Goal: Information Seeking & Learning: Learn about a topic

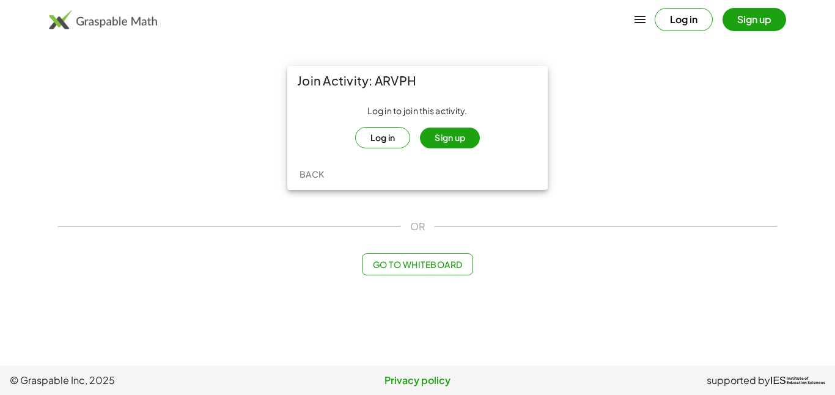
click at [441, 145] on button "Sign up" at bounding box center [450, 138] width 60 height 21
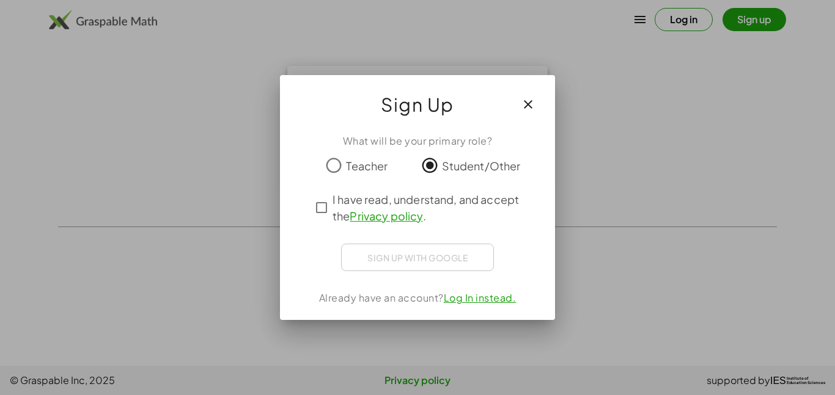
click at [397, 265] on div "Sign up with Google Sign in with Google Sign in with Google. Opens in new tab" at bounding box center [417, 257] width 153 height 27
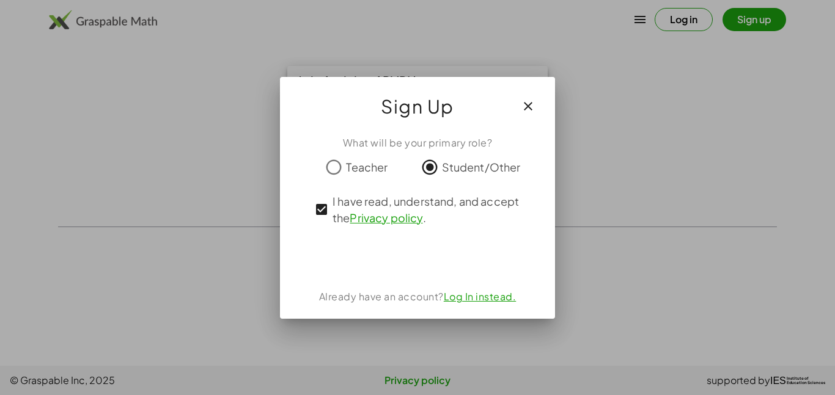
click at [524, 100] on icon "button" at bounding box center [528, 106] width 15 height 15
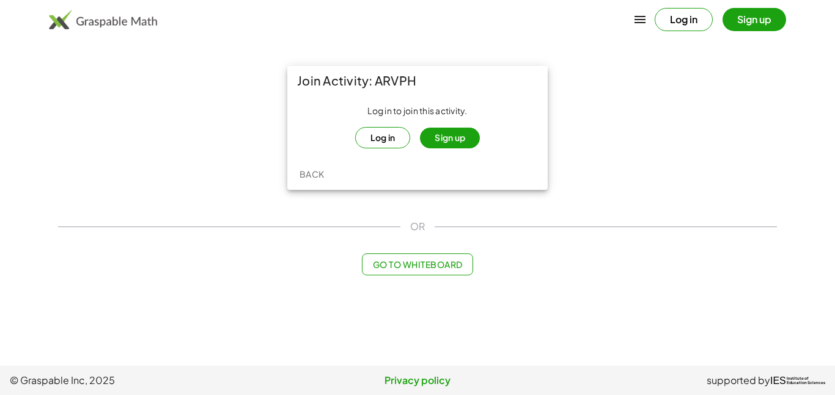
click at [440, 137] on button "Sign up" at bounding box center [450, 138] width 60 height 21
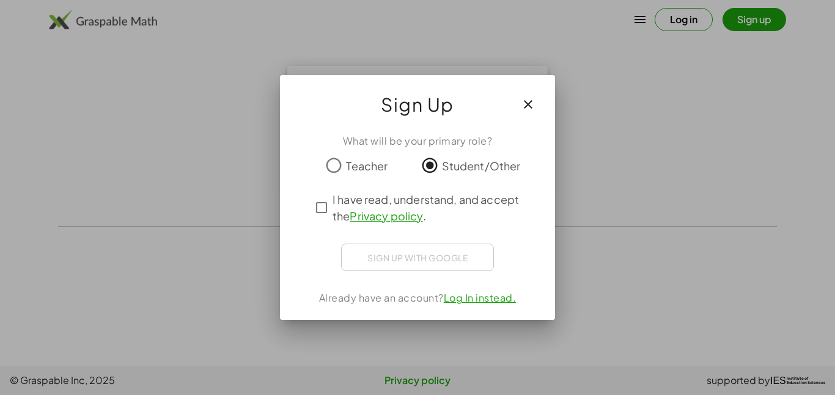
click at [412, 259] on div "Sign up with Google Sign in with Google Sign in with Google. Opens in new tab" at bounding box center [417, 257] width 153 height 27
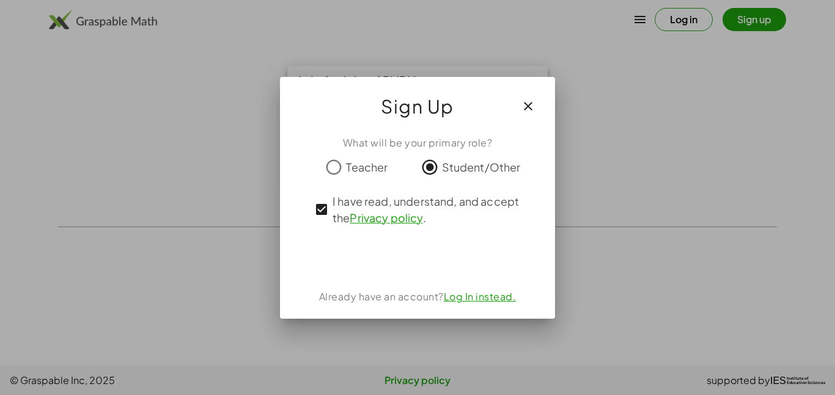
click at [530, 97] on button "button" at bounding box center [527, 106] width 29 height 29
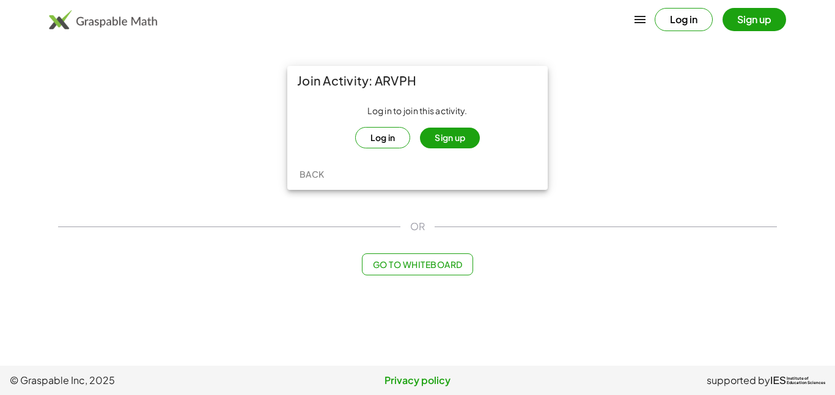
click at [373, 136] on button "Log in" at bounding box center [383, 137] width 56 height 21
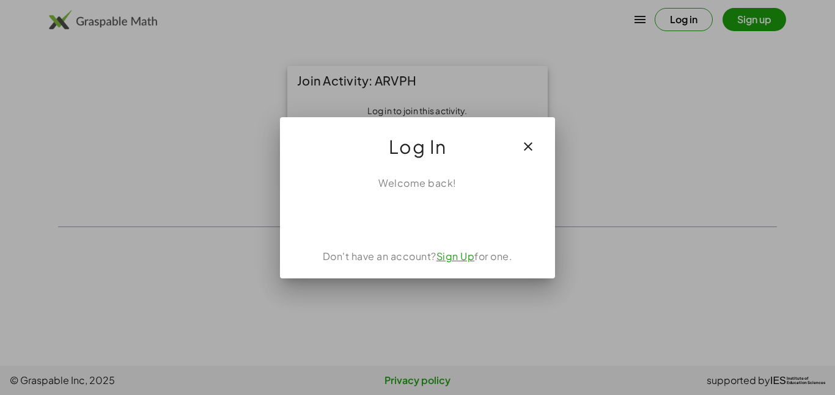
click at [524, 144] on icon "button" at bounding box center [528, 146] width 15 height 15
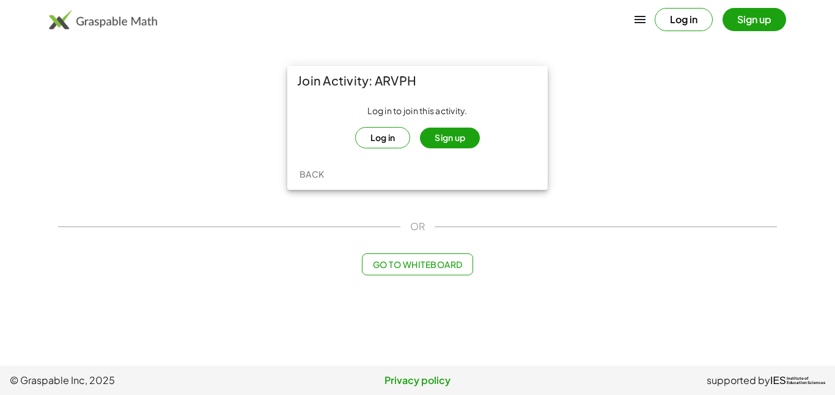
click at [445, 137] on button "Sign up" at bounding box center [450, 138] width 60 height 21
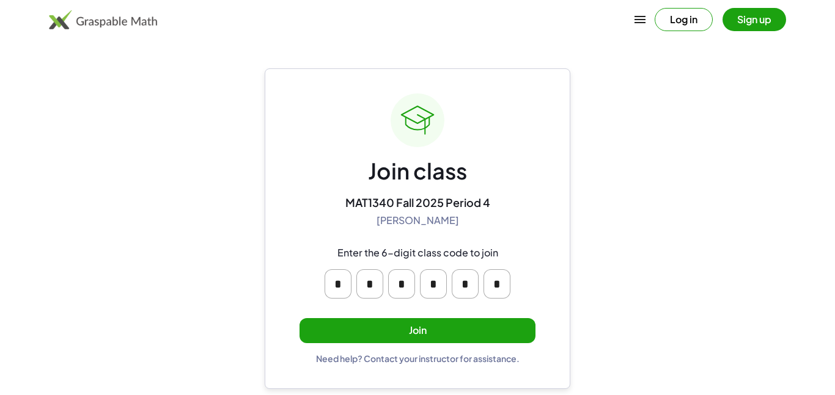
click at [428, 334] on button "Join" at bounding box center [417, 330] width 236 height 25
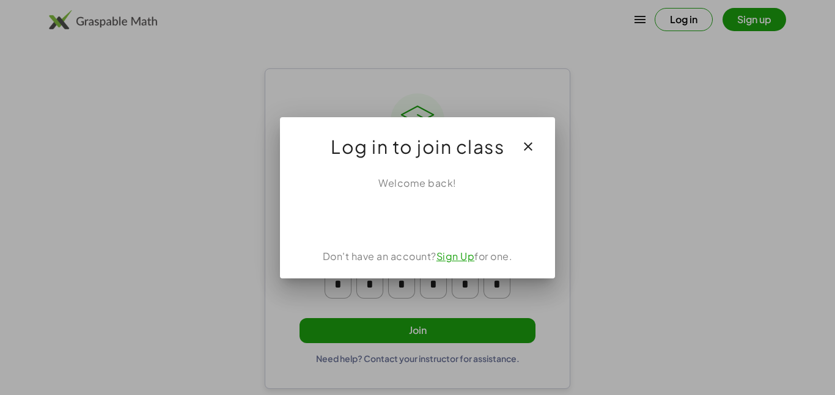
click at [452, 258] on link "Sign Up" at bounding box center [455, 256] width 38 height 13
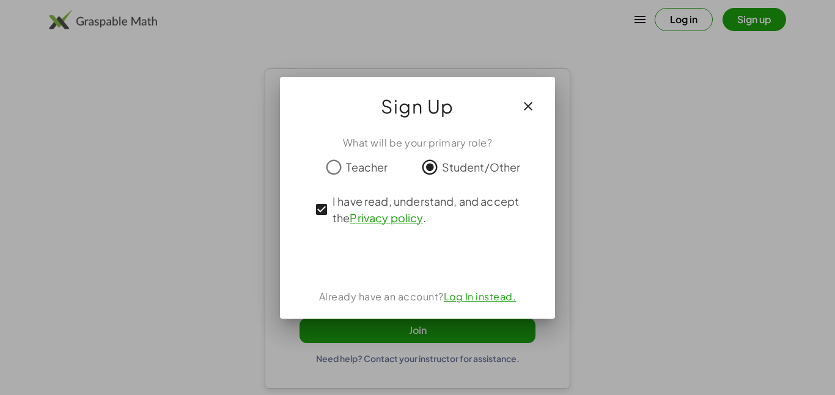
click at [532, 103] on icon "button" at bounding box center [528, 106] width 15 height 15
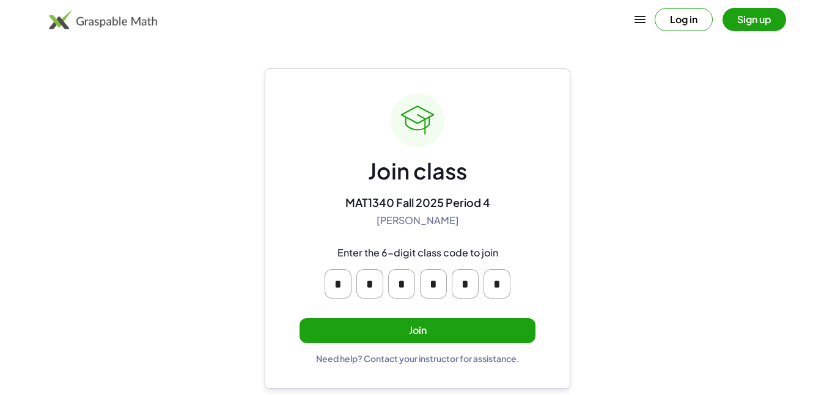
click at [445, 327] on button "Join" at bounding box center [417, 330] width 236 height 25
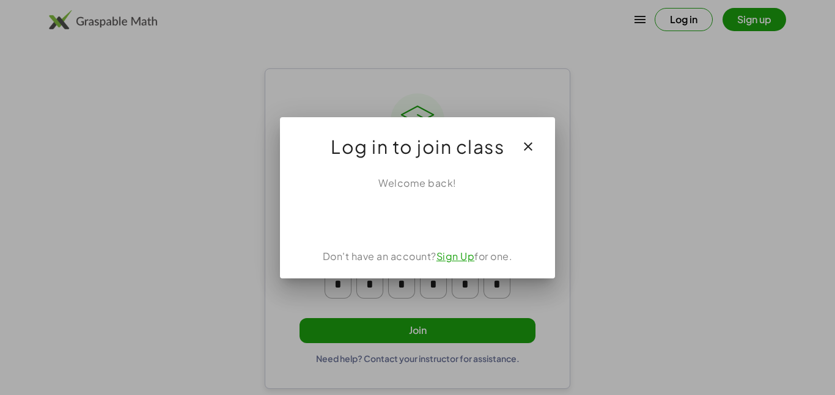
click at [523, 146] on icon "button" at bounding box center [528, 146] width 15 height 15
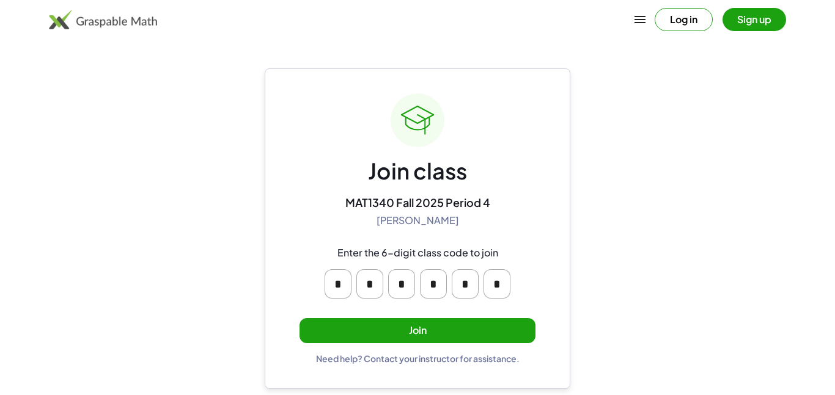
click at [491, 321] on button "Join" at bounding box center [417, 330] width 236 height 25
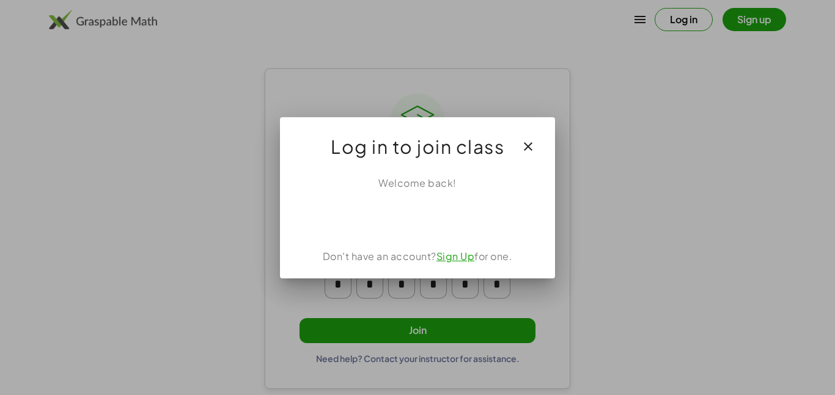
click at [526, 143] on icon "button" at bounding box center [528, 146] width 15 height 15
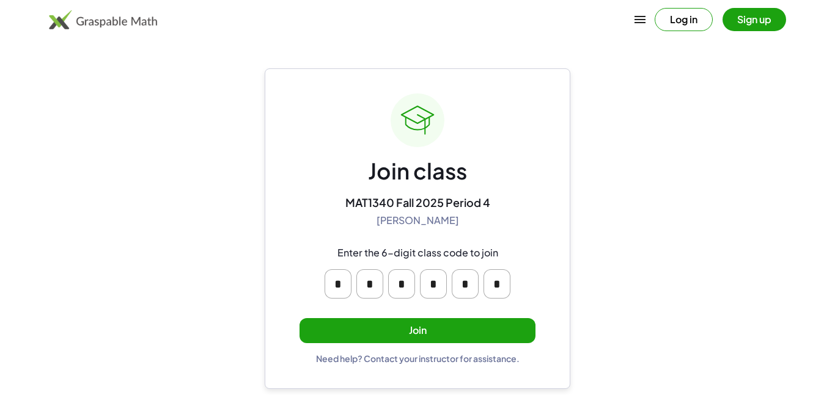
click at [437, 330] on button "Join" at bounding box center [417, 330] width 236 height 25
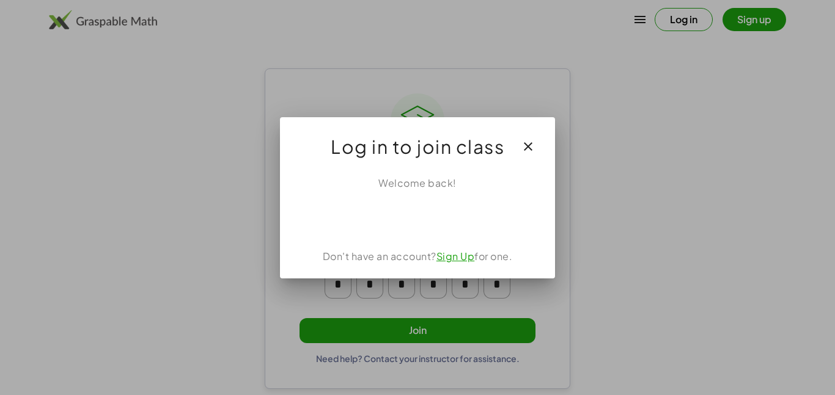
click at [447, 260] on link "Sign Up" at bounding box center [455, 256] width 38 height 13
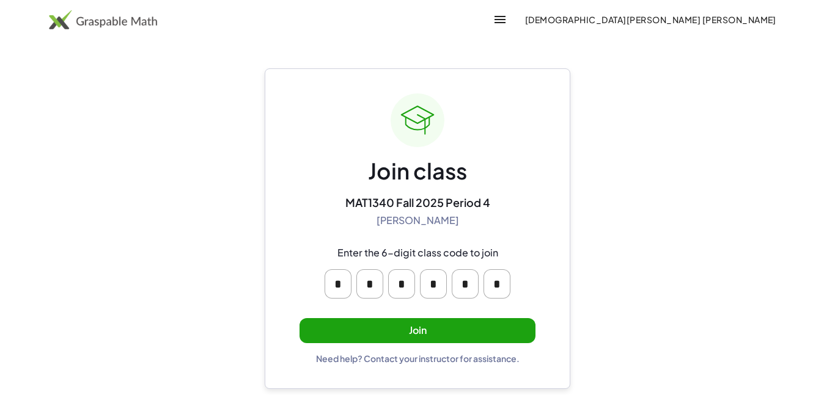
click at [445, 329] on button "Join" at bounding box center [417, 330] width 236 height 25
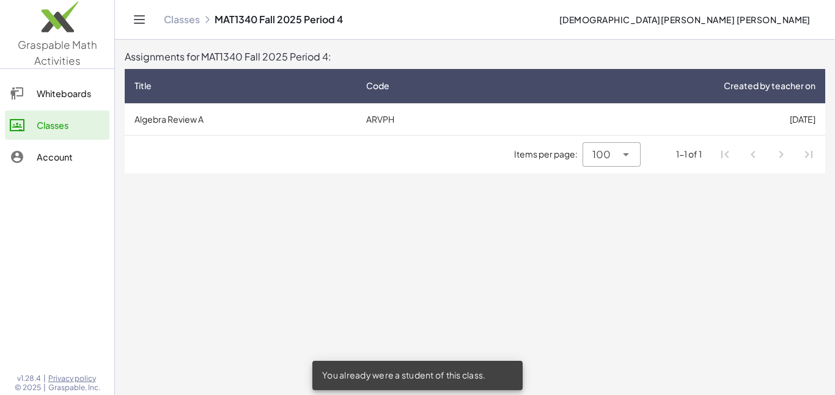
click at [496, 123] on td "ARVPH" at bounding box center [428, 119] width 145 height 32
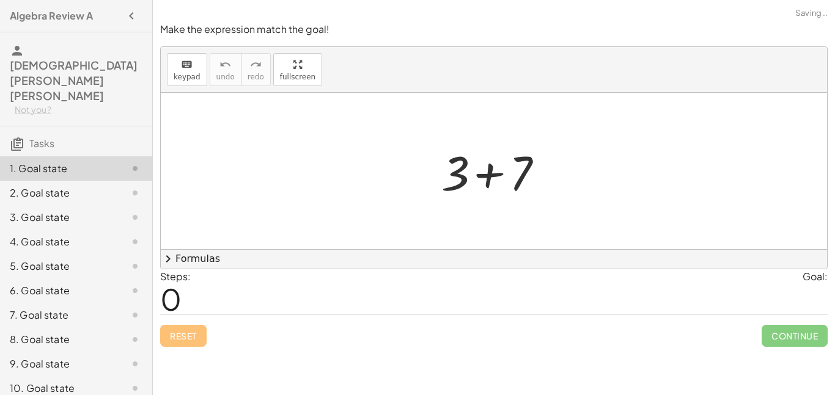
click at [185, 74] on span "keypad" at bounding box center [187, 77] width 27 height 9
click at [175, 294] on span "0" at bounding box center [170, 298] width 21 height 37
click at [233, 256] on button "chevron_right Formulas" at bounding box center [494, 259] width 666 height 20
click at [0, 0] on p "Drag one side of a formula onto a highlighted expression on the canvas to apply…" at bounding box center [0, 0] width 0 height 0
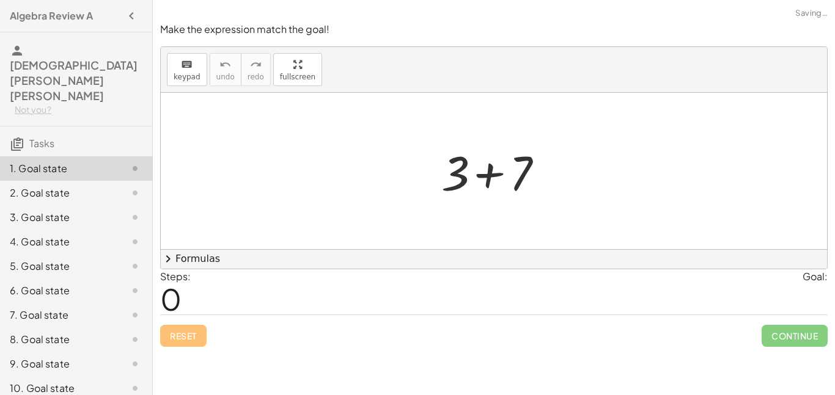
click at [0, 0] on p "Drag one side of a formula onto a highlighted expression on the canvas to apply…" at bounding box center [0, 0] width 0 height 0
click at [578, 213] on div at bounding box center [494, 171] width 666 height 156
click at [285, 69] on button "fullscreen" at bounding box center [297, 69] width 49 height 33
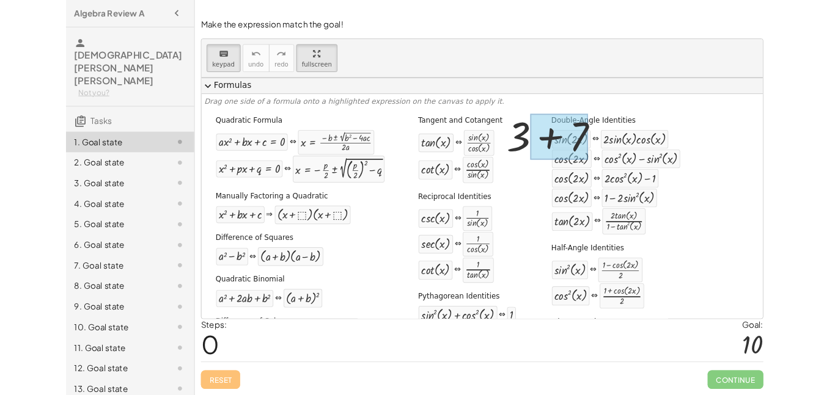
scroll to position [161, 0]
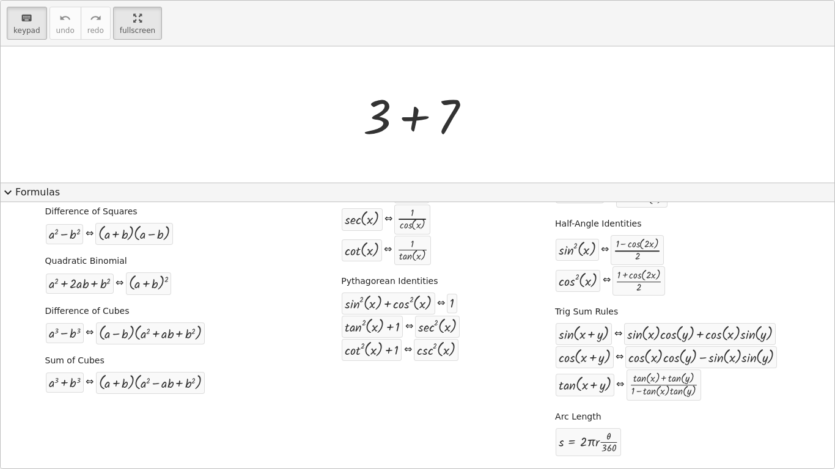
click at [42, 193] on div at bounding box center [418, 149] width 834 height 207
click at [9, 191] on div at bounding box center [418, 149] width 834 height 207
click at [148, 0] on html "Algebra Review A Christian Saldana Kihara Not you? Tasks 1. Goal state 2. Goal …" at bounding box center [417, 234] width 835 height 469
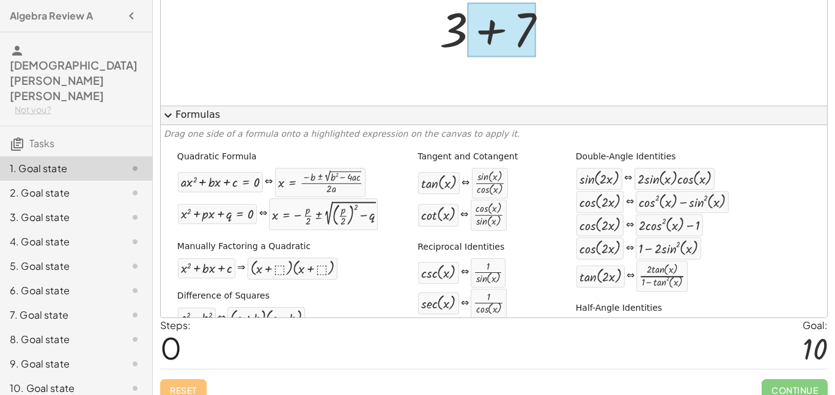
scroll to position [0, 0]
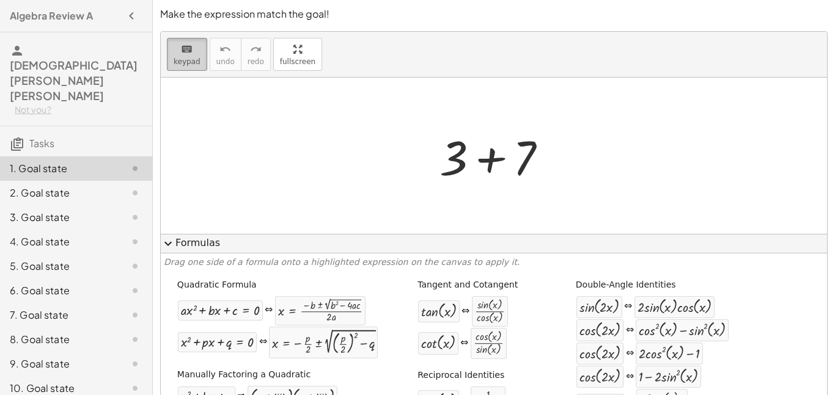
click at [177, 48] on div "keyboard" at bounding box center [187, 49] width 27 height 15
click at [167, 244] on span "expand_more" at bounding box center [168, 243] width 15 height 15
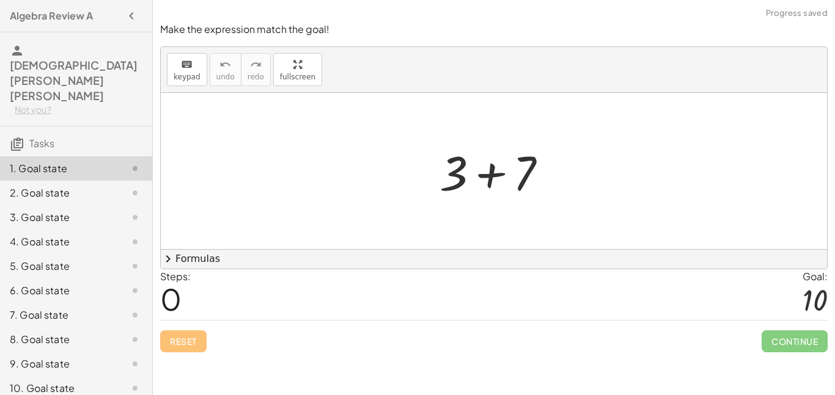
click at [326, 159] on div at bounding box center [494, 171] width 666 height 156
drag, startPoint x: 603, startPoint y: 142, endPoint x: 599, endPoint y: 175, distance: 33.1
click at [599, 175] on div at bounding box center [494, 171] width 666 height 156
click at [427, 345] on div "Reset Continue" at bounding box center [493, 336] width 667 height 32
click at [233, 334] on div "Reset Continue" at bounding box center [493, 336] width 667 height 32
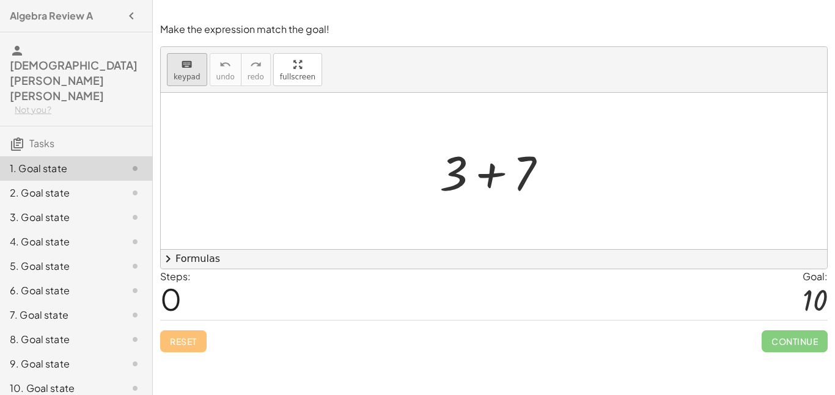
click at [192, 75] on span "keypad" at bounding box center [187, 77] width 27 height 9
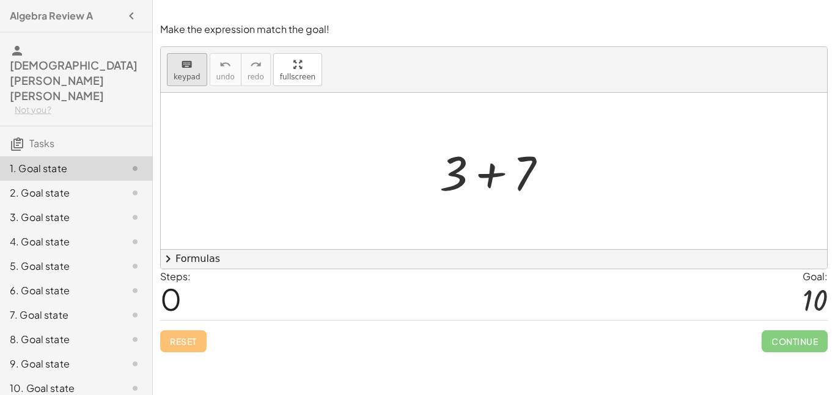
click at [192, 75] on span "keypad" at bounding box center [187, 77] width 27 height 9
click at [500, 179] on div at bounding box center [501, 174] width 68 height 54
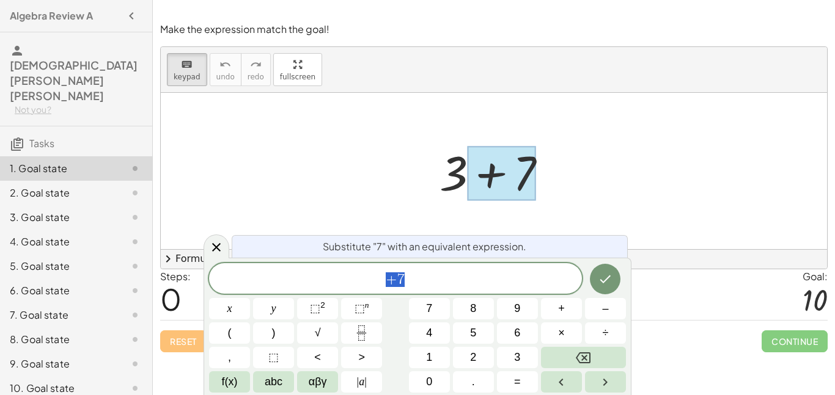
scroll to position [1, 0]
click at [494, 285] on span "+ 7" at bounding box center [395, 279] width 373 height 17
click at [508, 384] on button "=" at bounding box center [517, 382] width 41 height 21
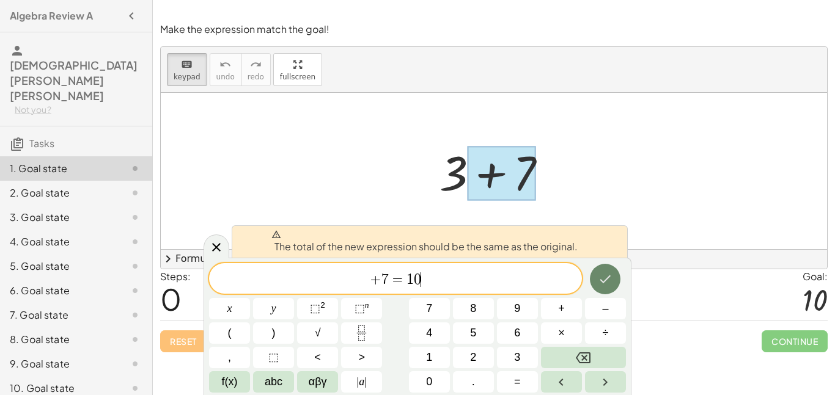
click at [605, 287] on button "Done" at bounding box center [605, 279] width 31 height 31
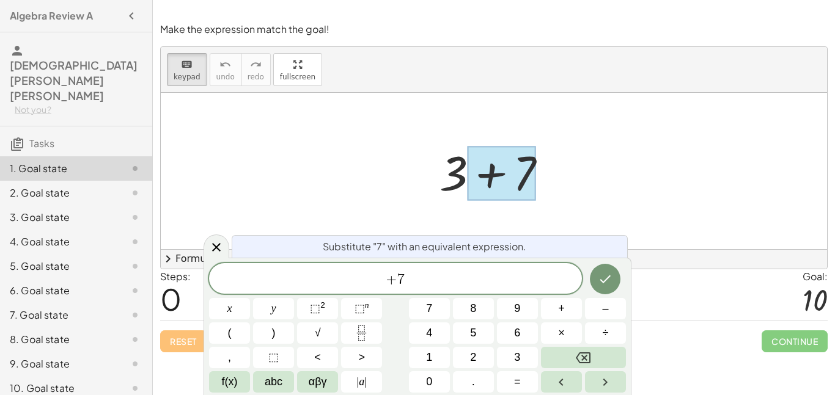
click at [546, 200] on div at bounding box center [498, 171] width 130 height 63
drag, startPoint x: 459, startPoint y: 178, endPoint x: 496, endPoint y: 180, distance: 36.7
click at [488, 172] on div "+ 3 + 7" at bounding box center [488, 172] width 0 height 0
click at [602, 274] on icon "Done" at bounding box center [605, 279] width 15 height 15
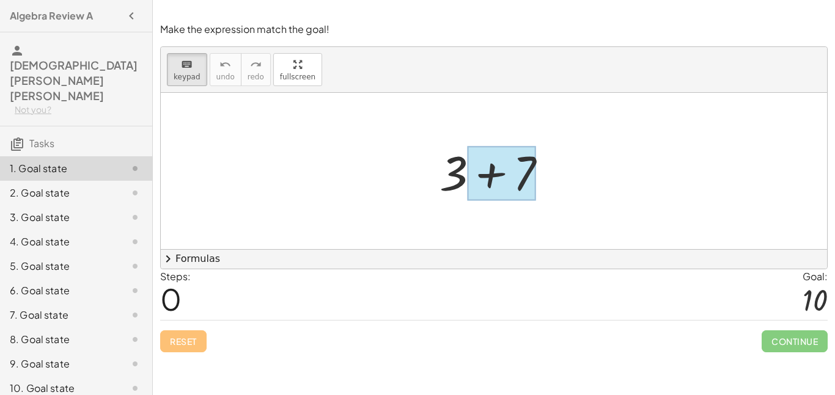
drag, startPoint x: 449, startPoint y: 154, endPoint x: 491, endPoint y: 161, distance: 42.8
click at [491, 161] on div at bounding box center [501, 174] width 68 height 54
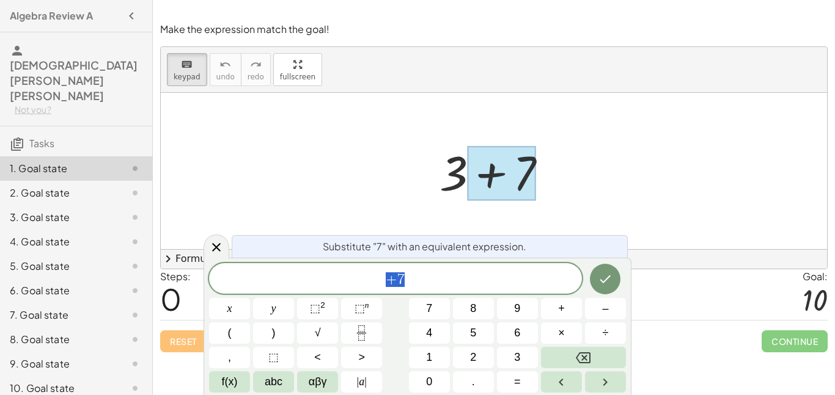
scroll to position [4, 0]
drag, startPoint x: 491, startPoint y: 161, endPoint x: 456, endPoint y: 163, distance: 34.9
click at [488, 172] on div "+ 3 + 7" at bounding box center [488, 172] width 0 height 0
click at [456, 163] on div at bounding box center [498, 171] width 130 height 63
click at [651, 351] on div "Reset Continue" at bounding box center [493, 336] width 667 height 32
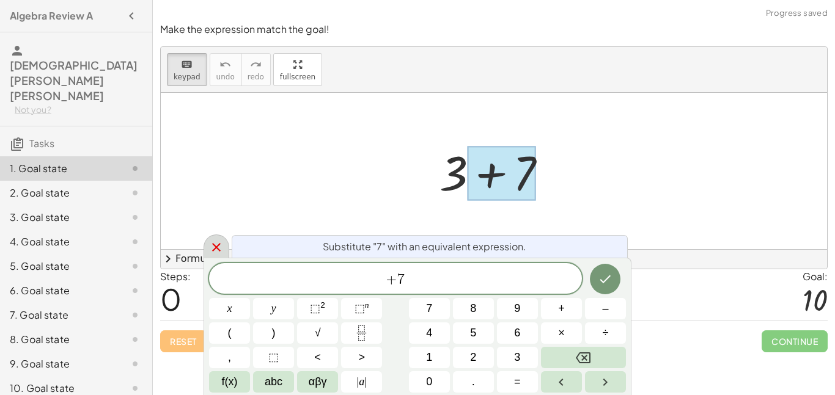
click at [217, 243] on icon at bounding box center [216, 247] width 15 height 15
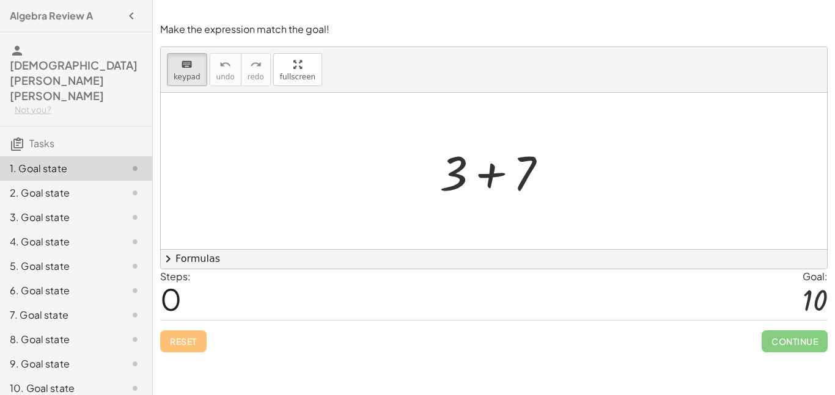
click at [108, 161] on div at bounding box center [125, 168] width 34 height 15
click at [172, 305] on span "0" at bounding box center [170, 298] width 21 height 37
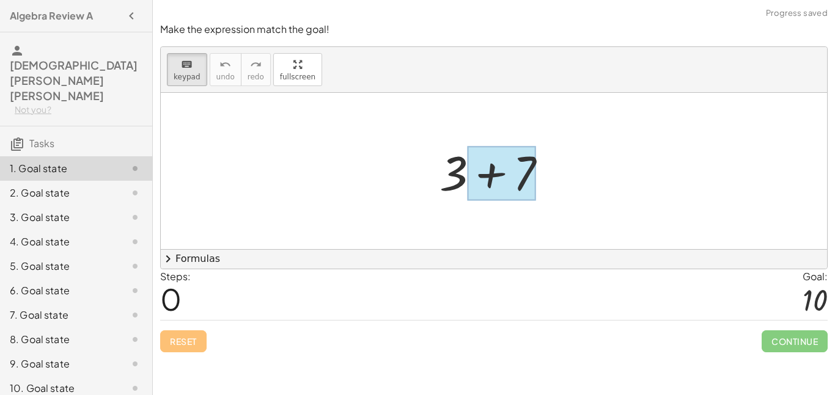
click at [524, 179] on div at bounding box center [501, 174] width 68 height 54
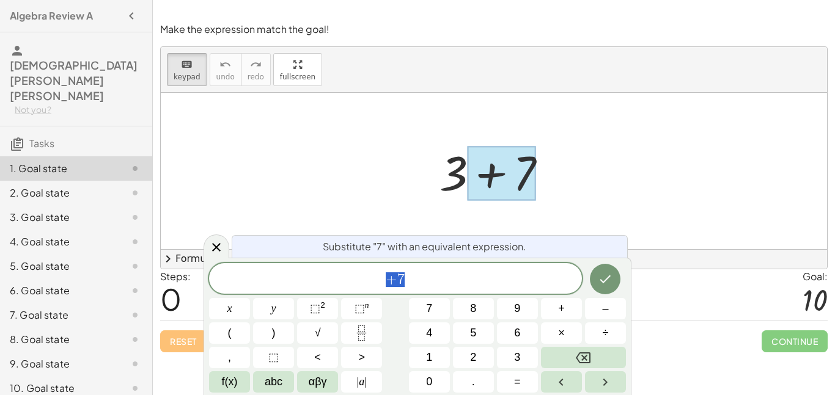
scroll to position [4, 0]
click at [593, 379] on button "Right arrow" at bounding box center [605, 382] width 41 height 21
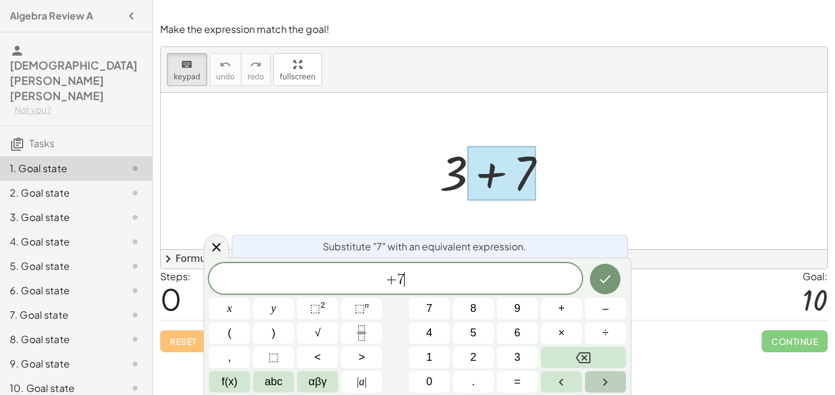
click at [593, 379] on button "Right arrow" at bounding box center [605, 382] width 41 height 21
click at [520, 388] on span "=" at bounding box center [517, 382] width 7 height 16
click at [720, 307] on div "Steps: 0 Goal: 10" at bounding box center [493, 294] width 667 height 51
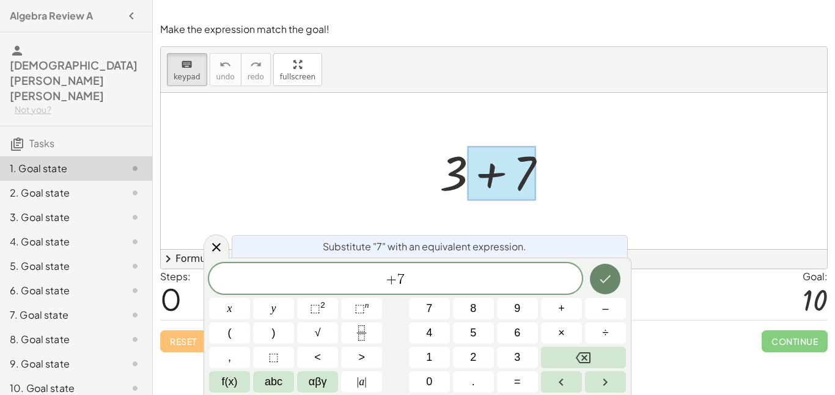
click at [611, 278] on icon "Done" at bounding box center [605, 279] width 15 height 15
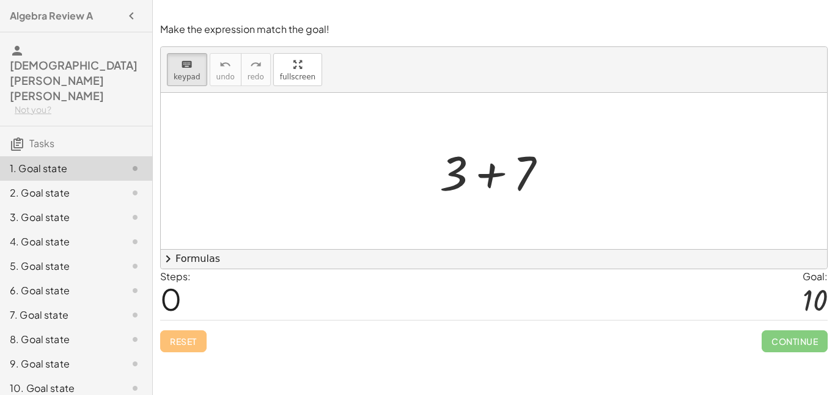
scroll to position [0, 0]
drag, startPoint x: 526, startPoint y: 191, endPoint x: 460, endPoint y: 181, distance: 66.7
click at [467, 181] on div at bounding box center [501, 174] width 68 height 54
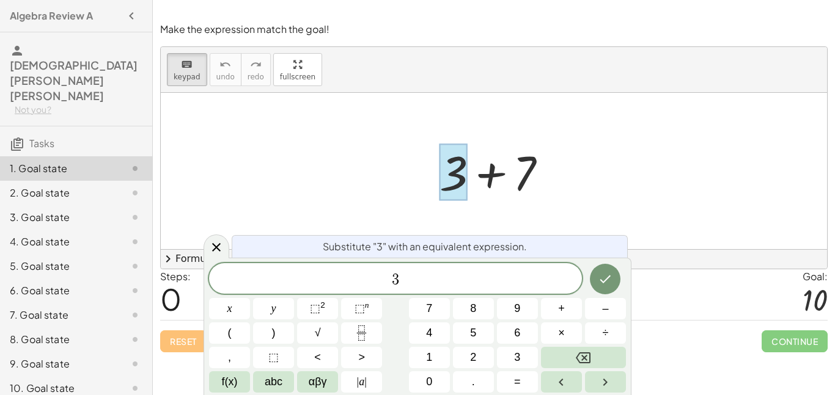
click at [460, 182] on div at bounding box center [453, 172] width 28 height 57
drag, startPoint x: 460, startPoint y: 182, endPoint x: 507, endPoint y: 175, distance: 46.9
click at [488, 172] on div "+ 3 + 7" at bounding box center [488, 172] width 0 height 0
click at [186, 57] on icon "keyboard" at bounding box center [187, 64] width 12 height 15
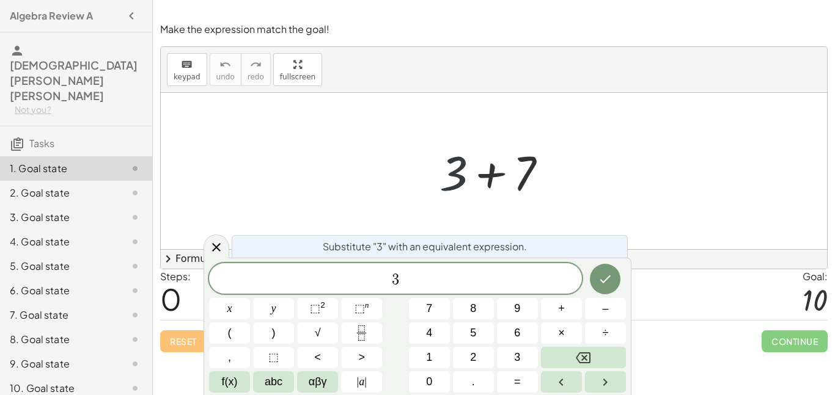
click at [464, 172] on div at bounding box center [498, 171] width 130 height 63
drag, startPoint x: 456, startPoint y: 175, endPoint x: 521, endPoint y: 175, distance: 64.8
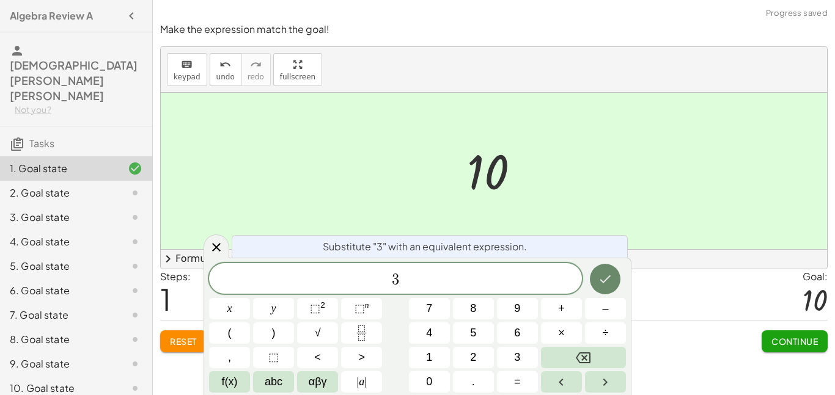
click at [607, 274] on icon "Done" at bounding box center [605, 279] width 15 height 15
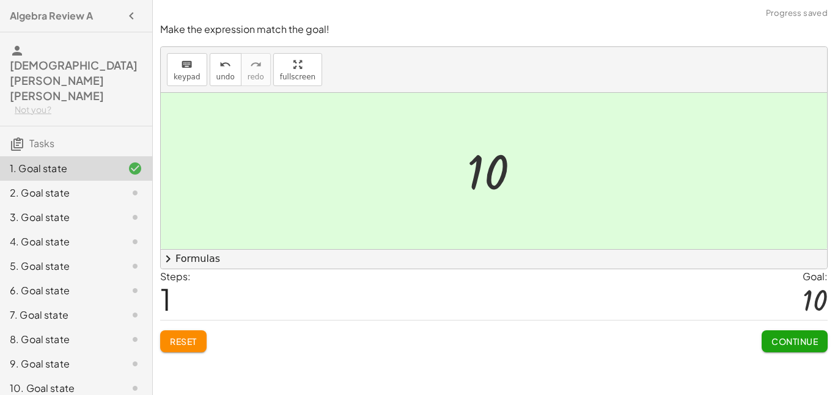
scroll to position [0, 0]
click at [808, 346] on span "Continue" at bounding box center [794, 341] width 46 height 11
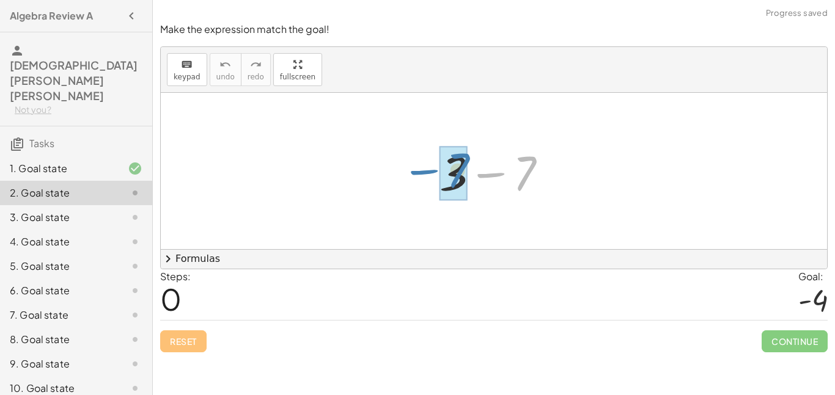
drag, startPoint x: 467, startPoint y: 177, endPoint x: 392, endPoint y: 175, distance: 75.8
click at [392, 175] on div "− 7 + 3 − 7" at bounding box center [494, 171] width 666 height 156
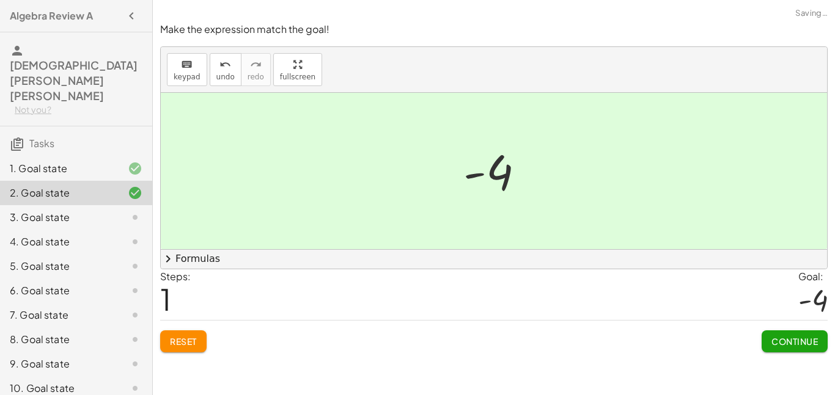
click at [807, 338] on span "Continue" at bounding box center [794, 341] width 46 height 11
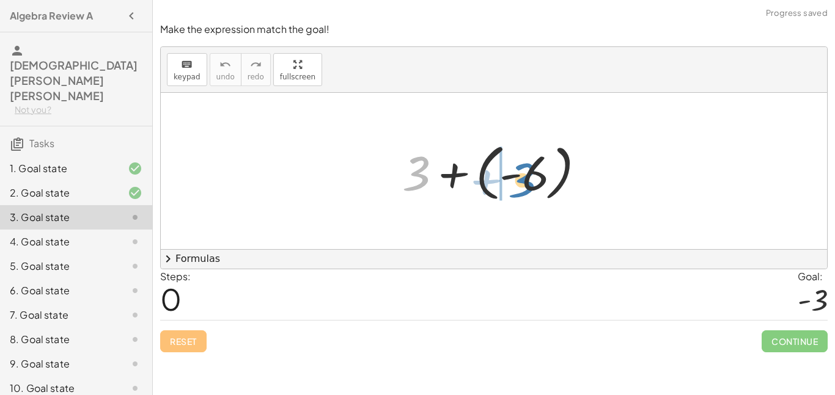
drag, startPoint x: 400, startPoint y: 175, endPoint x: 506, endPoint y: 181, distance: 106.5
click at [506, 181] on div at bounding box center [498, 171] width 205 height 68
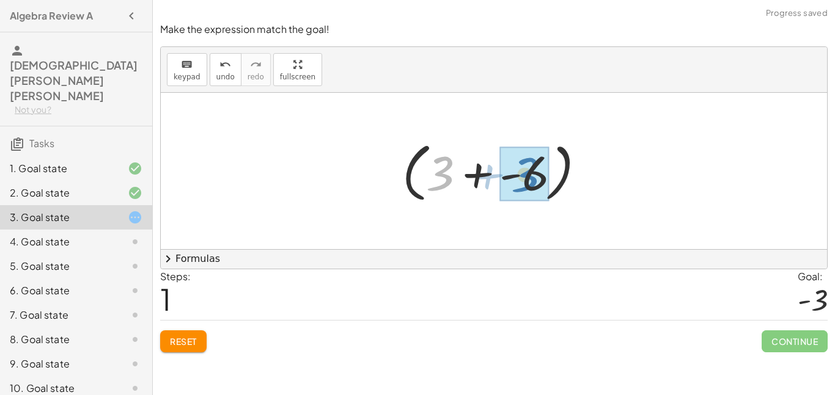
drag, startPoint x: 435, startPoint y: 172, endPoint x: 520, endPoint y: 174, distance: 85.0
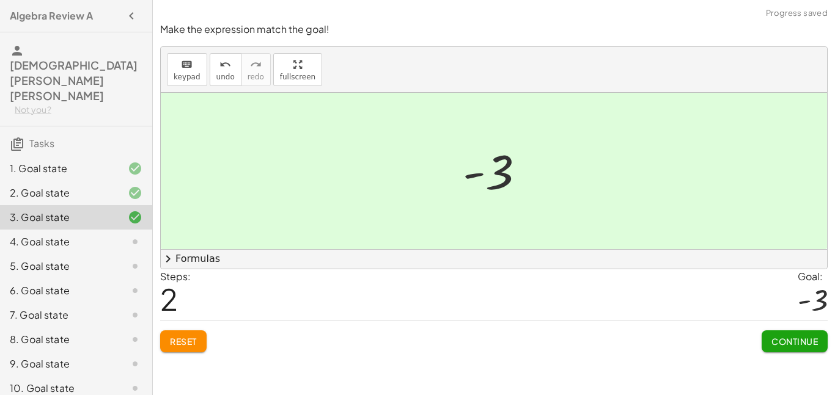
click at [783, 335] on button "Continue" at bounding box center [794, 342] width 66 height 22
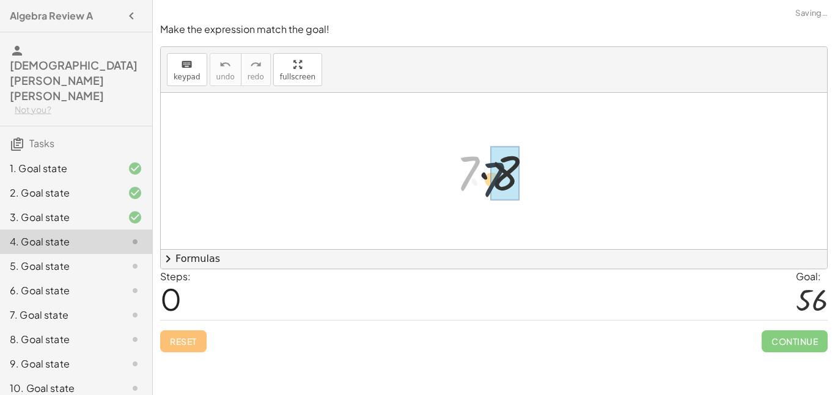
drag, startPoint x: 477, startPoint y: 161, endPoint x: 502, endPoint y: 168, distance: 25.9
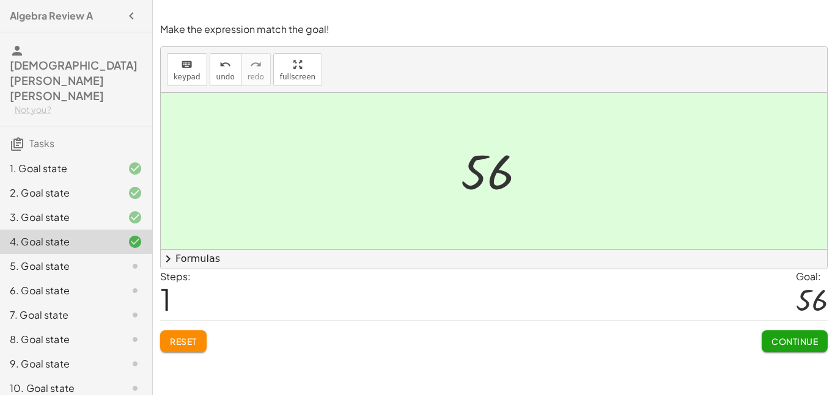
click at [780, 340] on span "Continue" at bounding box center [794, 341] width 46 height 11
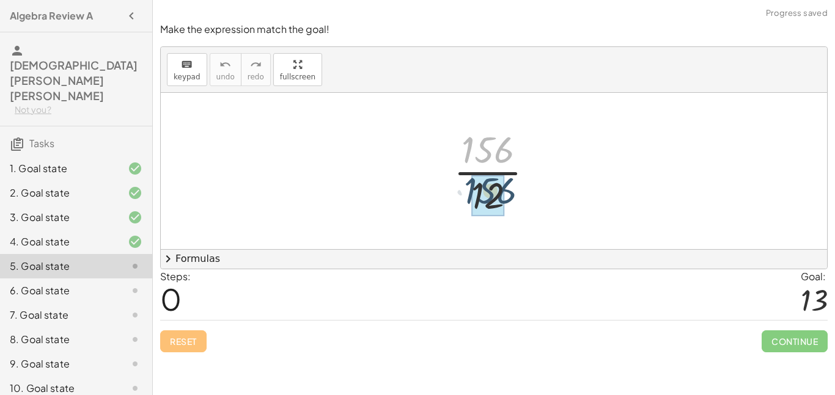
drag, startPoint x: 480, startPoint y: 157, endPoint x: 482, endPoint y: 200, distance: 43.5
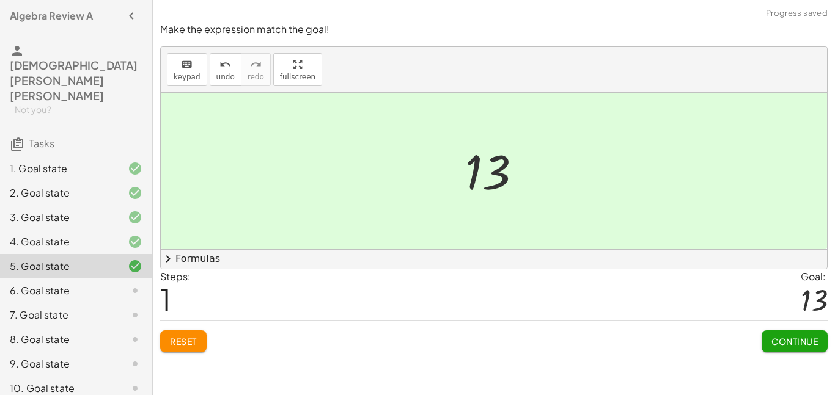
click at [798, 340] on span "Continue" at bounding box center [794, 341] width 46 height 11
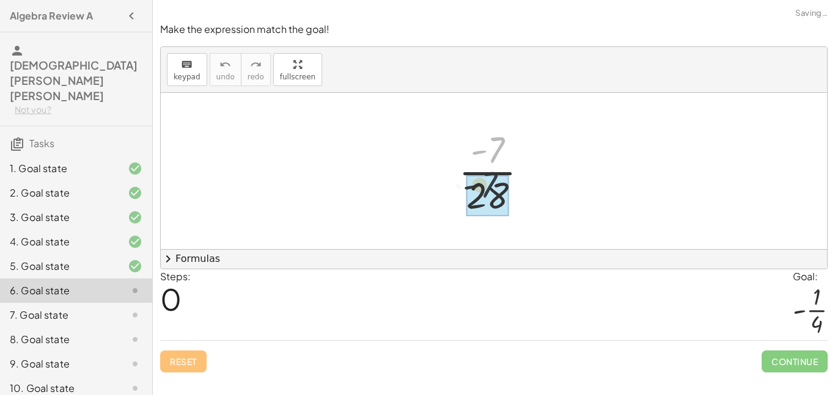
drag, startPoint x: 502, startPoint y: 147, endPoint x: 488, endPoint y: 200, distance: 55.6
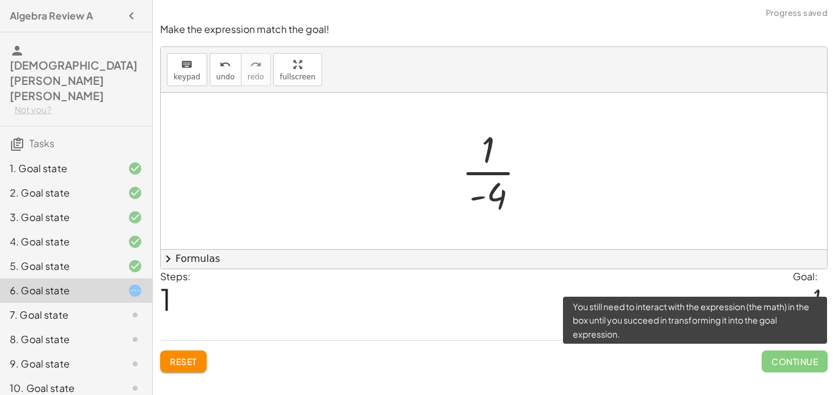
click at [792, 369] on span "Continue" at bounding box center [794, 362] width 66 height 22
click at [780, 362] on span "Continue" at bounding box center [794, 362] width 66 height 22
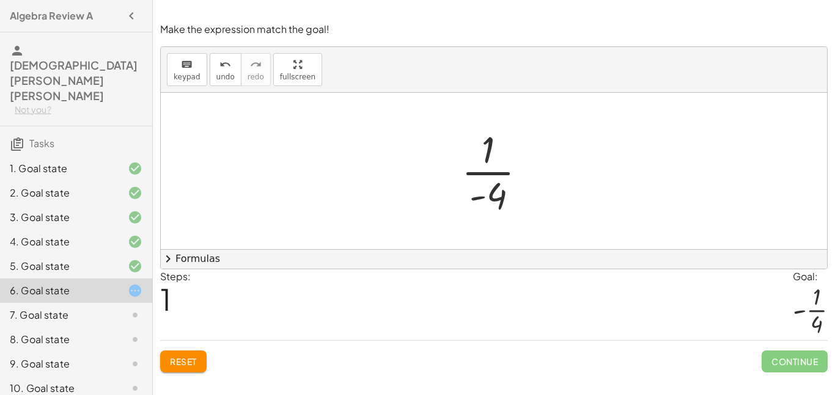
drag, startPoint x: 486, startPoint y: 151, endPoint x: 491, endPoint y: 168, distance: 17.6
click at [491, 168] on div at bounding box center [498, 171] width 87 height 94
drag, startPoint x: 491, startPoint y: 168, endPoint x: 494, endPoint y: 188, distance: 20.4
click at [494, 188] on div at bounding box center [498, 171] width 87 height 94
drag, startPoint x: 494, startPoint y: 188, endPoint x: 489, endPoint y: 150, distance: 38.2
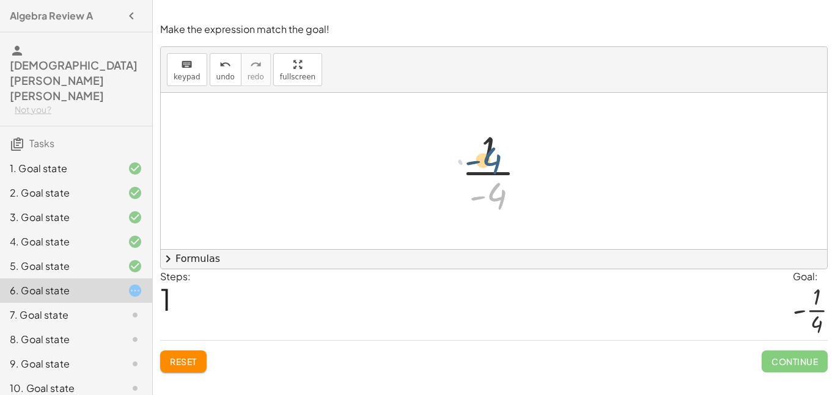
click at [489, 150] on div at bounding box center [498, 171] width 87 height 94
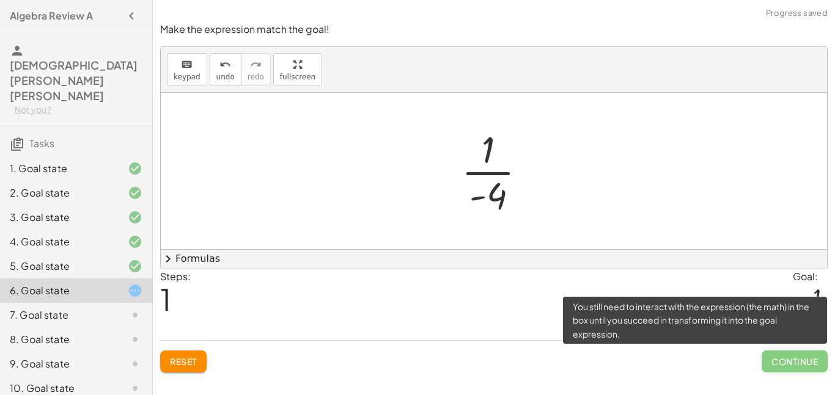
click at [808, 356] on span "Continue" at bounding box center [794, 362] width 66 height 22
click at [796, 360] on span "Continue" at bounding box center [794, 362] width 66 height 22
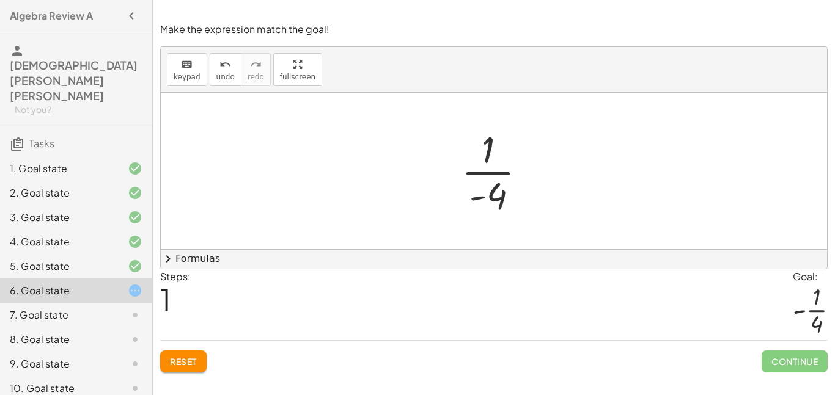
click at [497, 185] on div at bounding box center [498, 171] width 87 height 94
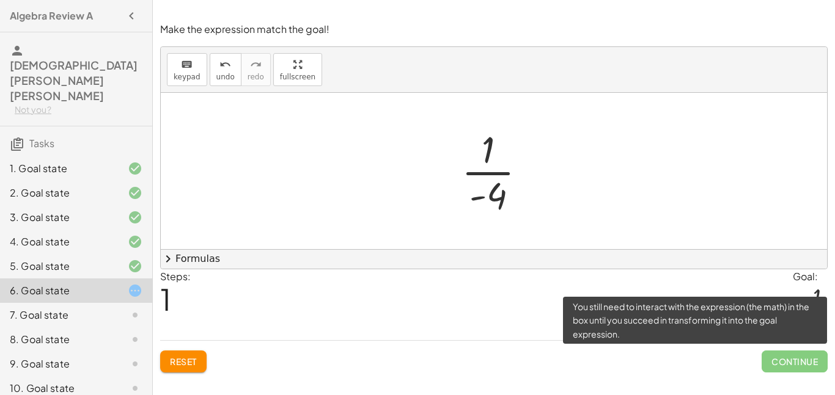
click at [788, 360] on span "Continue" at bounding box center [794, 362] width 66 height 22
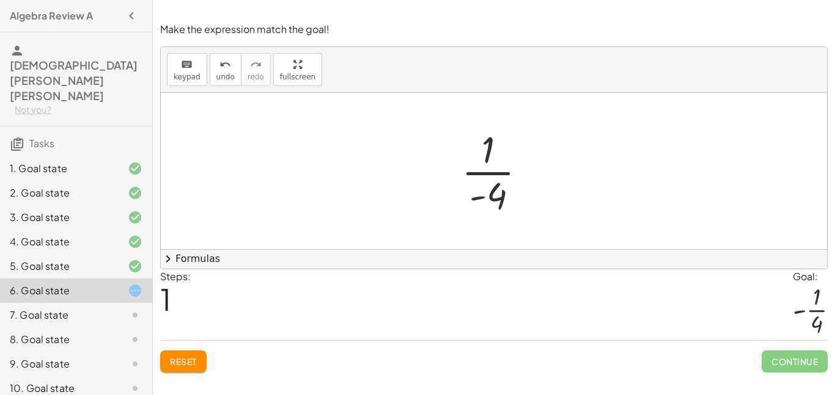
click at [486, 145] on div at bounding box center [498, 171] width 87 height 94
click at [488, 205] on div at bounding box center [498, 171] width 87 height 94
click at [480, 199] on div at bounding box center [498, 171] width 87 height 94
click at [448, 164] on div "· - 7 · 28 · · 1 - 4" at bounding box center [494, 171] width 102 height 100
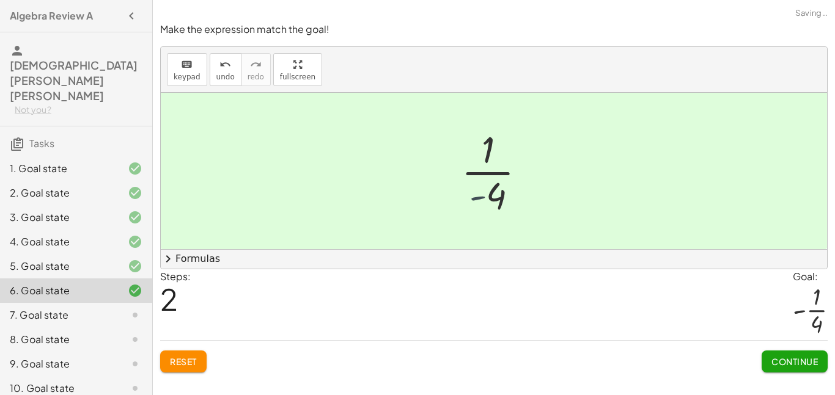
click at [177, 365] on span "Reset" at bounding box center [183, 361] width 27 height 11
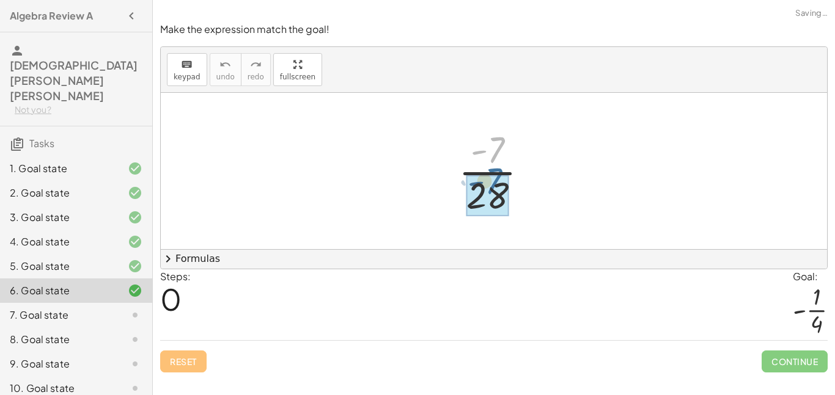
drag, startPoint x: 500, startPoint y: 147, endPoint x: 496, endPoint y: 185, distance: 38.7
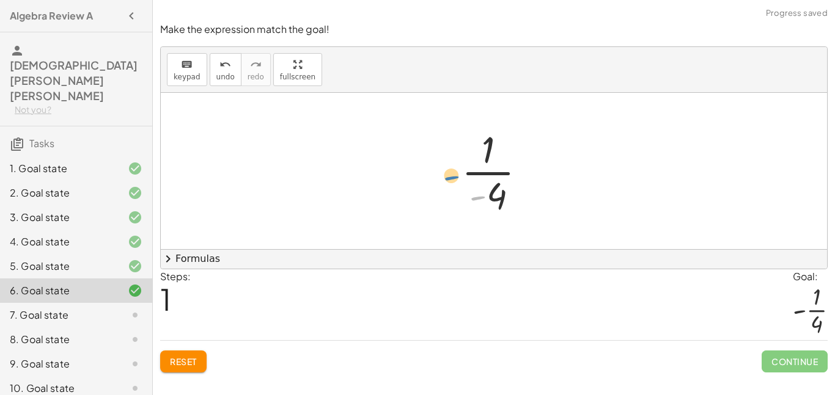
drag, startPoint x: 477, startPoint y: 200, endPoint x: 450, endPoint y: 179, distance: 33.5
drag, startPoint x: 478, startPoint y: 196, endPoint x: 464, endPoint y: 172, distance: 27.4
click at [464, 172] on div at bounding box center [498, 171] width 87 height 94
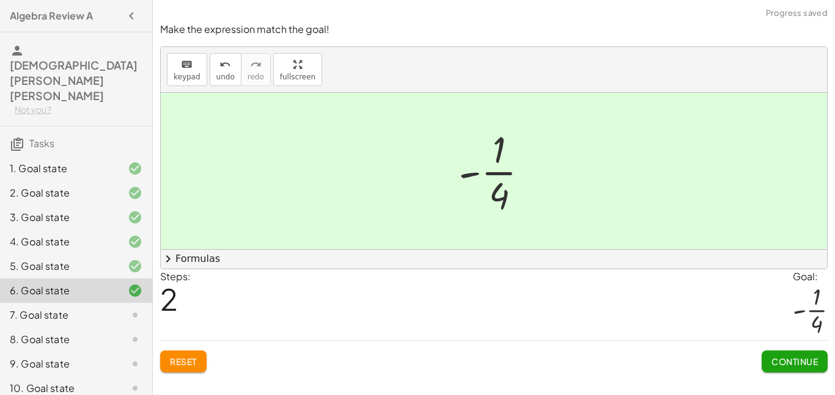
click at [795, 351] on button "Continue" at bounding box center [794, 362] width 66 height 22
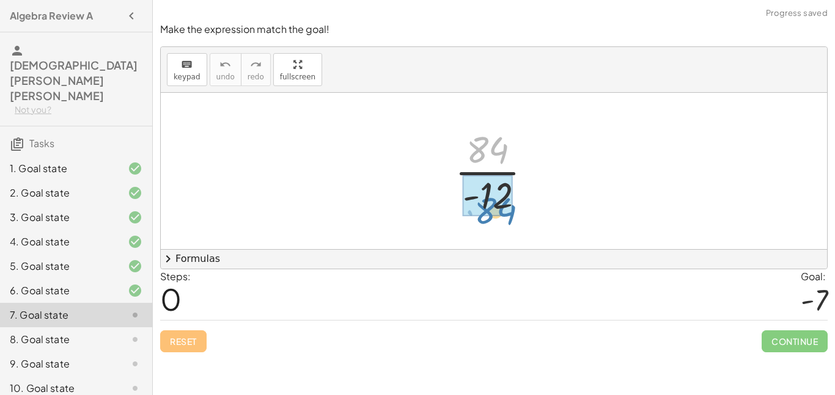
drag, startPoint x: 488, startPoint y: 158, endPoint x: 494, endPoint y: 216, distance: 57.8
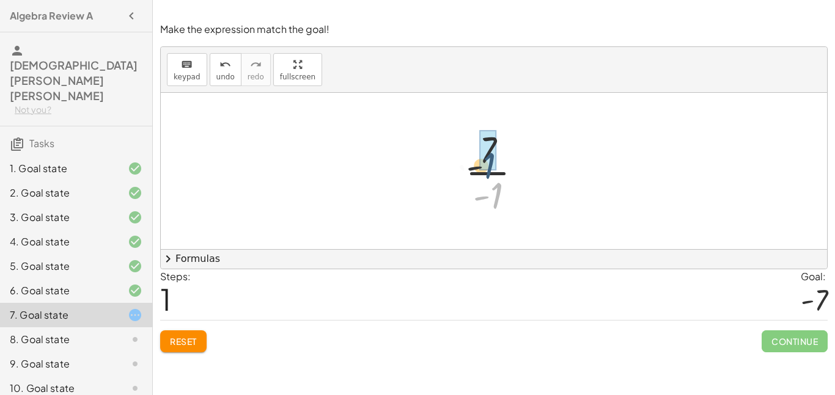
drag, startPoint x: 494, startPoint y: 188, endPoint x: 484, endPoint y: 153, distance: 36.9
click at [484, 153] on div at bounding box center [498, 171] width 79 height 94
click at [493, 178] on div at bounding box center [498, 171] width 107 height 63
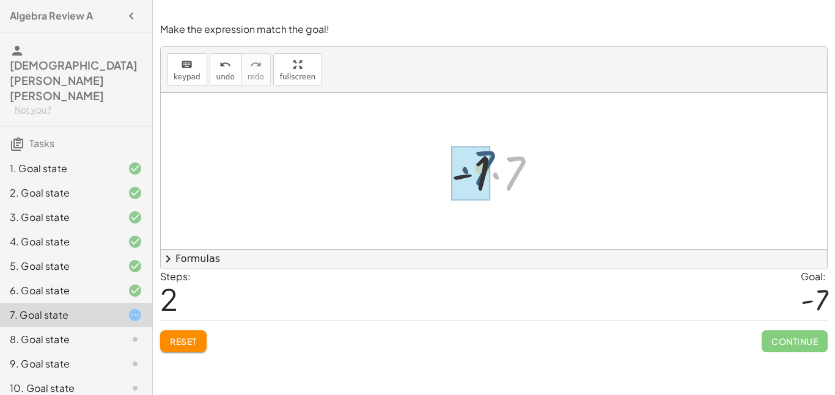
drag, startPoint x: 521, startPoint y: 172, endPoint x: 489, endPoint y: 166, distance: 32.2
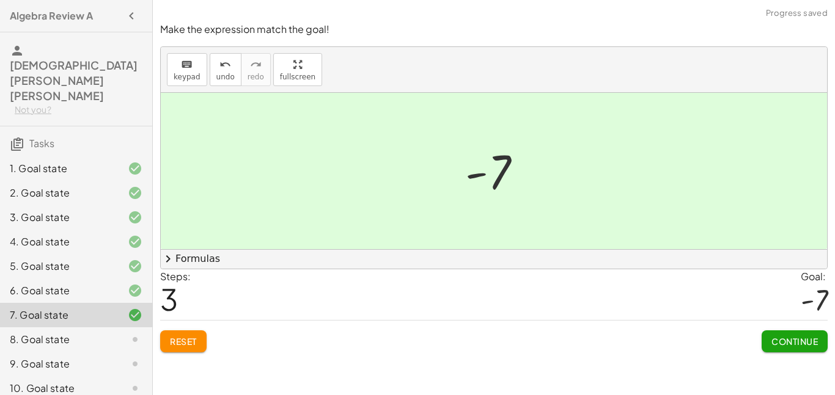
click at [780, 341] on span "Continue" at bounding box center [794, 341] width 46 height 11
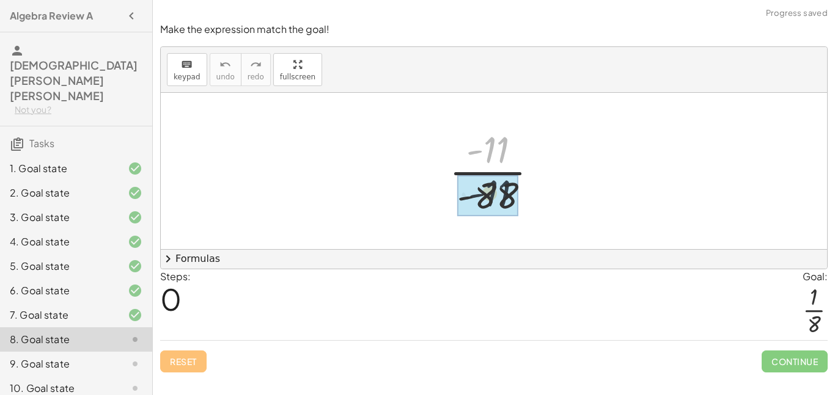
drag, startPoint x: 494, startPoint y: 152, endPoint x: 496, endPoint y: 202, distance: 49.5
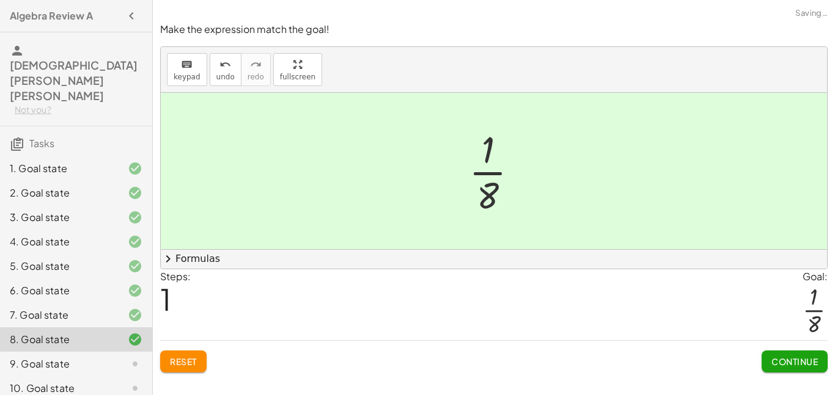
click at [792, 356] on span "Continue" at bounding box center [794, 361] width 46 height 11
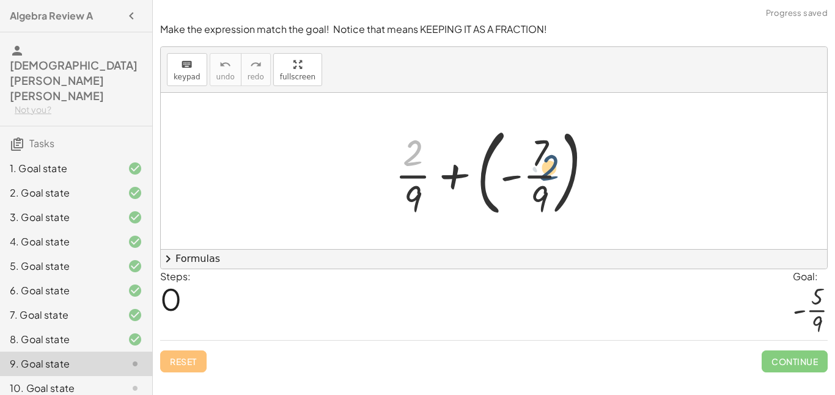
drag, startPoint x: 413, startPoint y: 155, endPoint x: 550, endPoint y: 169, distance: 137.7
click at [550, 169] on div at bounding box center [499, 170] width 220 height 101
drag, startPoint x: 417, startPoint y: 177, endPoint x: 505, endPoint y: 177, distance: 87.4
click at [505, 177] on div at bounding box center [499, 170] width 220 height 101
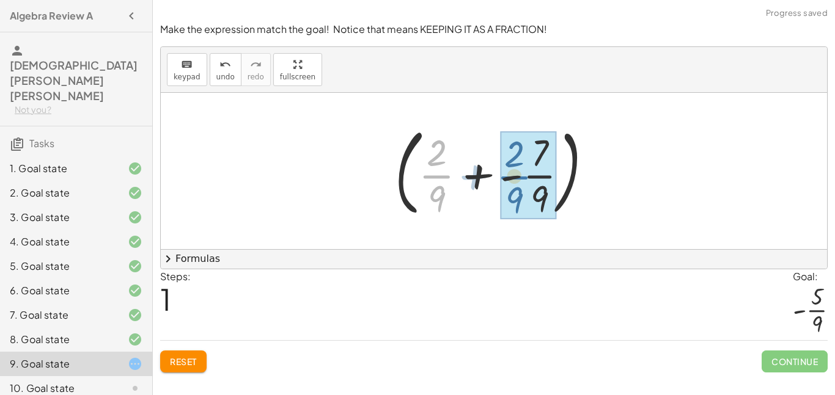
drag, startPoint x: 439, startPoint y: 179, endPoint x: 529, endPoint y: 177, distance: 89.2
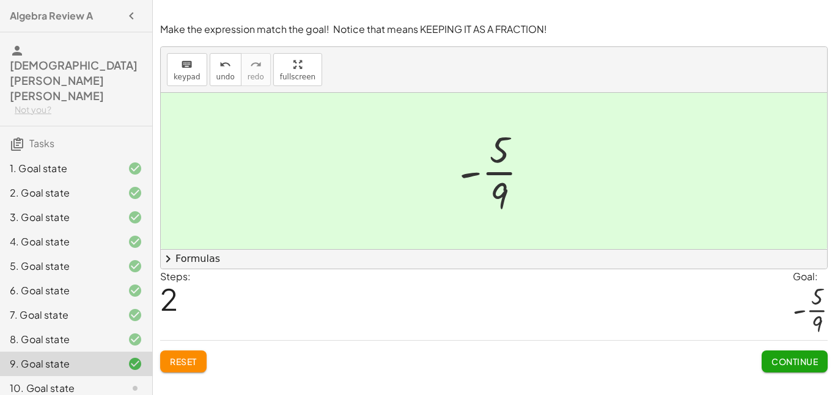
click at [771, 364] on span "Continue" at bounding box center [794, 361] width 46 height 11
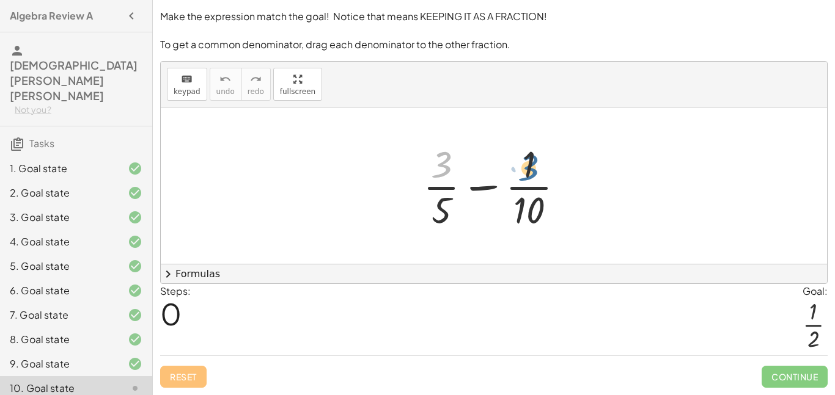
drag, startPoint x: 444, startPoint y: 170, endPoint x: 533, endPoint y: 173, distance: 89.3
click at [533, 173] on div at bounding box center [498, 186] width 163 height 94
drag, startPoint x: 442, startPoint y: 210, endPoint x: 517, endPoint y: 213, distance: 75.2
click at [517, 213] on div at bounding box center [498, 186] width 163 height 94
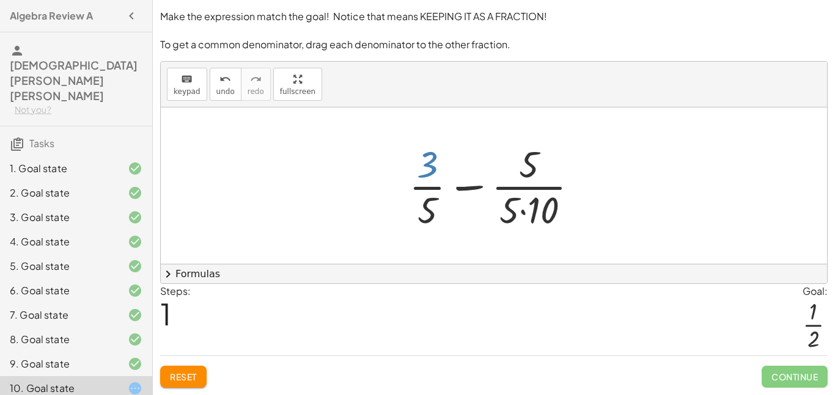
click at [434, 177] on div at bounding box center [498, 186] width 191 height 94
drag, startPoint x: 508, startPoint y: 207, endPoint x: 408, endPoint y: 202, distance: 100.3
click at [408, 202] on div at bounding box center [498, 186] width 191 height 94
drag, startPoint x: 515, startPoint y: 202, endPoint x: 434, endPoint y: 200, distance: 81.3
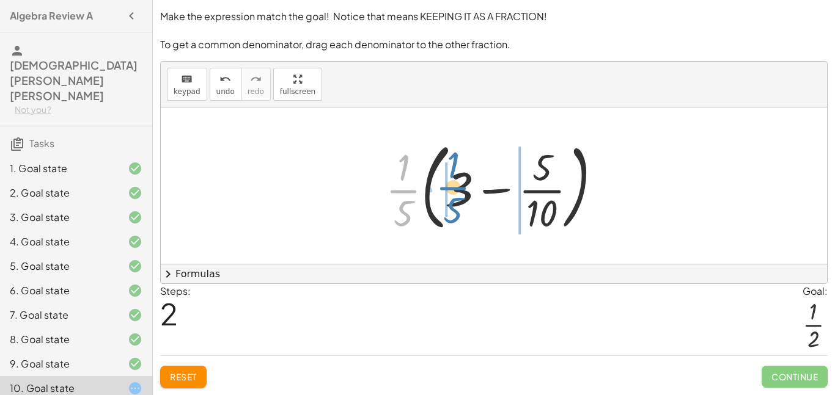
drag, startPoint x: 409, startPoint y: 192, endPoint x: 461, endPoint y: 189, distance: 51.4
click at [461, 189] on div at bounding box center [498, 185] width 238 height 101
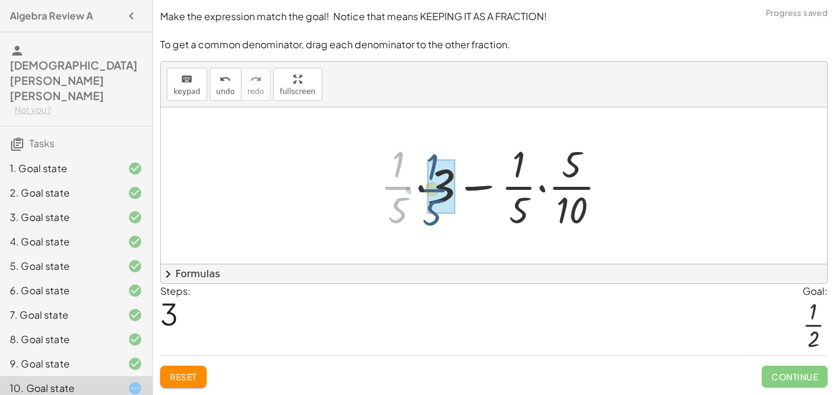
drag, startPoint x: 406, startPoint y: 190, endPoint x: 448, endPoint y: 190, distance: 42.2
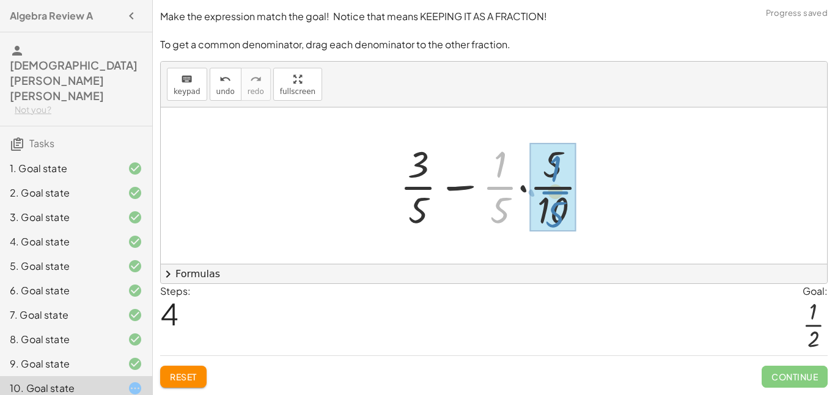
drag, startPoint x: 489, startPoint y: 186, endPoint x: 545, endPoint y: 186, distance: 55.6
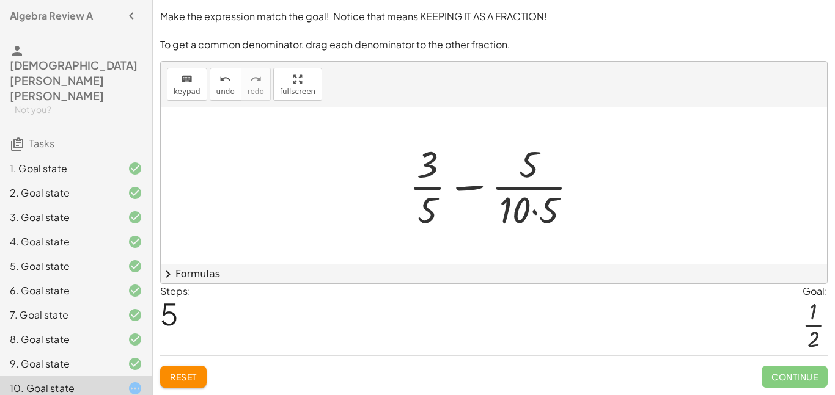
click at [468, 189] on div at bounding box center [498, 186] width 191 height 94
drag, startPoint x: 433, startPoint y: 186, endPoint x: 512, endPoint y: 186, distance: 79.4
click at [512, 186] on div at bounding box center [498, 186] width 191 height 94
drag, startPoint x: 525, startPoint y: 204, endPoint x: 553, endPoint y: 210, distance: 28.8
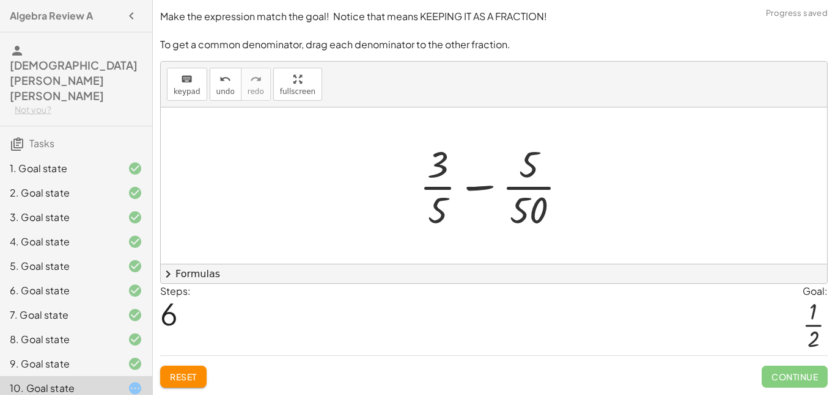
click at [447, 206] on div at bounding box center [498, 186] width 170 height 94
drag, startPoint x: 440, startPoint y: 208, endPoint x: 528, endPoint y: 213, distance: 88.1
click at [528, 213] on div at bounding box center [498, 186] width 170 height 94
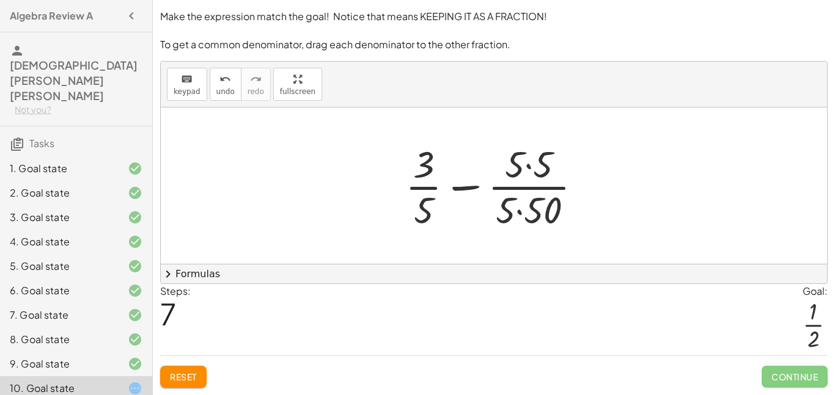
click at [172, 381] on span "Reset" at bounding box center [183, 377] width 27 height 11
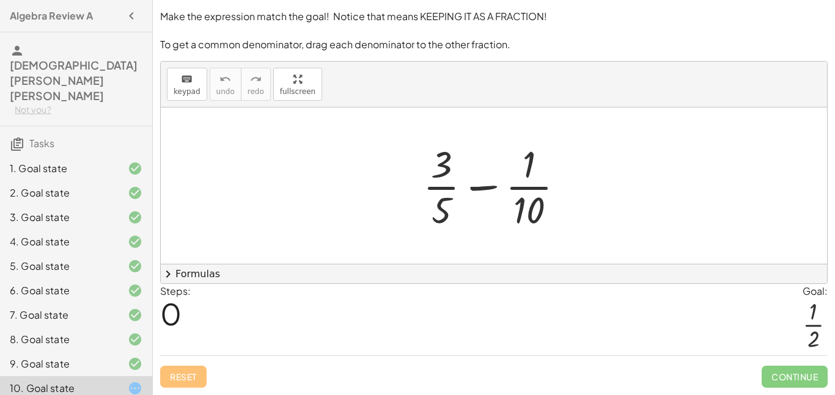
click at [441, 208] on div at bounding box center [498, 186] width 163 height 94
click at [438, 175] on div at bounding box center [498, 186] width 163 height 94
drag, startPoint x: 438, startPoint y: 175, endPoint x: 433, endPoint y: 218, distance: 43.1
click at [433, 218] on div at bounding box center [498, 186] width 163 height 94
drag, startPoint x: 526, startPoint y: 204, endPoint x: 449, endPoint y: 160, distance: 89.2
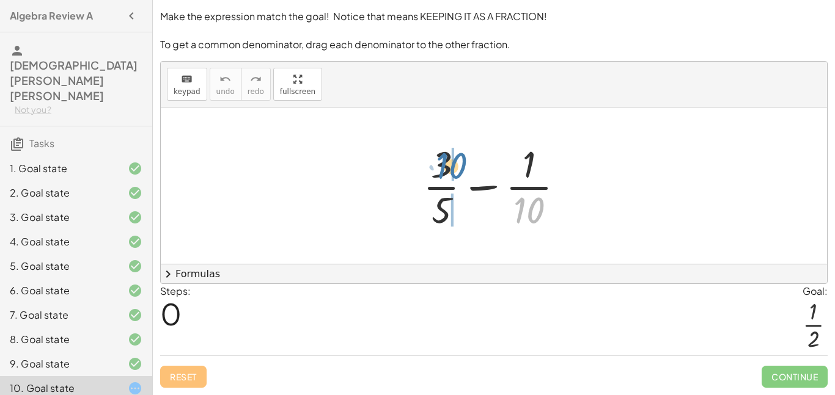
click at [449, 160] on div at bounding box center [498, 186] width 163 height 94
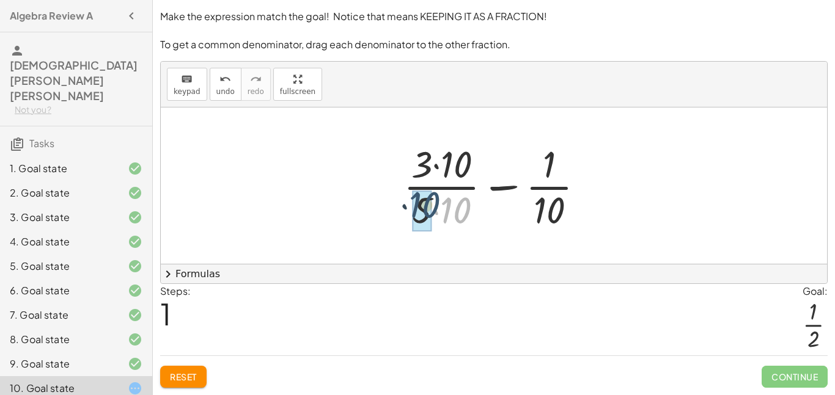
drag, startPoint x: 463, startPoint y: 205, endPoint x: 428, endPoint y: 199, distance: 35.3
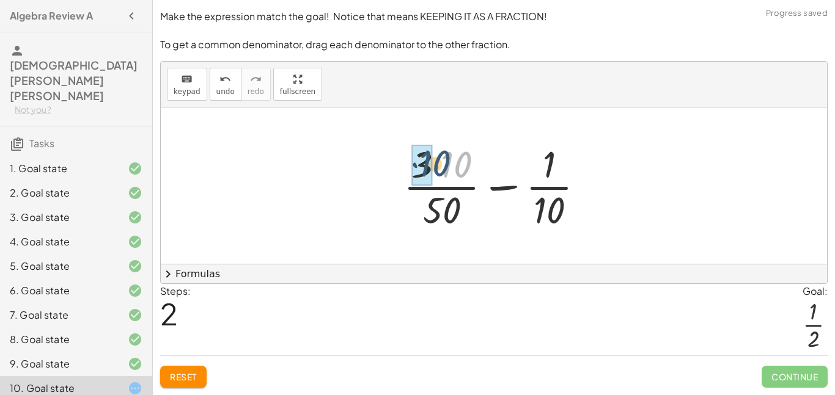
drag, startPoint x: 445, startPoint y: 169, endPoint x: 423, endPoint y: 167, distance: 22.0
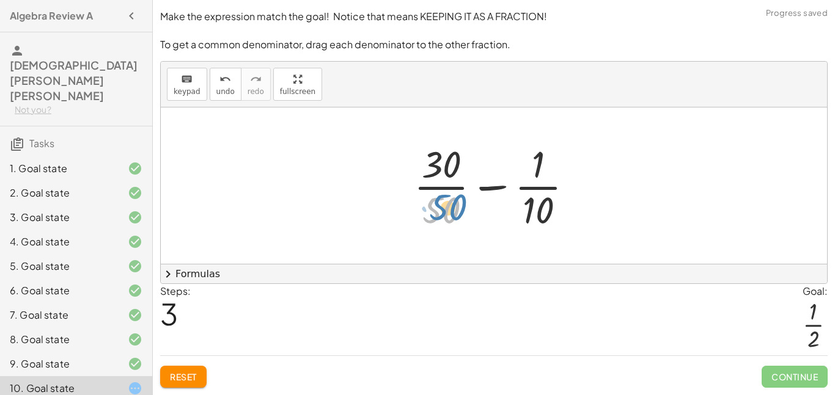
click at [456, 202] on div at bounding box center [498, 186] width 181 height 94
click at [433, 208] on div at bounding box center [498, 186] width 181 height 94
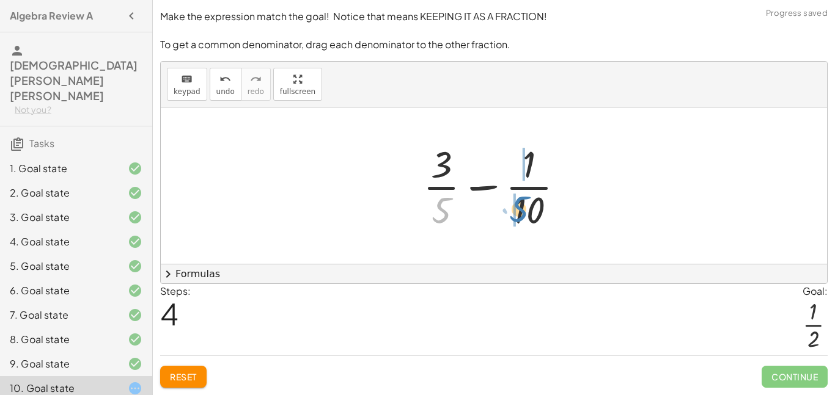
drag, startPoint x: 433, startPoint y: 208, endPoint x: 511, endPoint y: 207, distance: 78.2
click at [511, 207] on div at bounding box center [498, 186] width 163 height 94
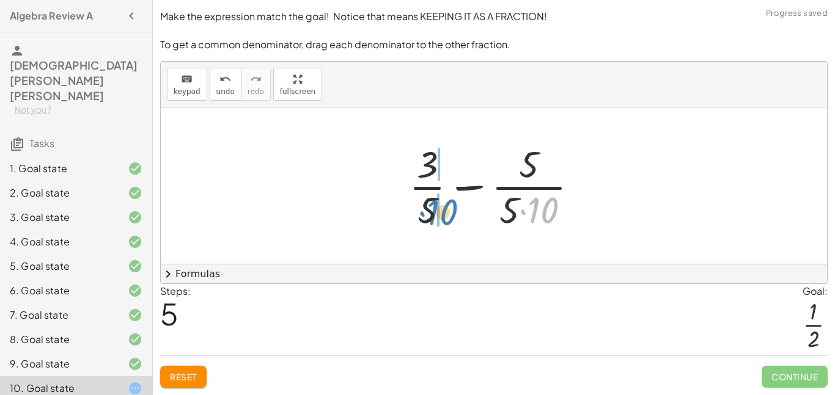
drag, startPoint x: 537, startPoint y: 205, endPoint x: 437, endPoint y: 207, distance: 99.6
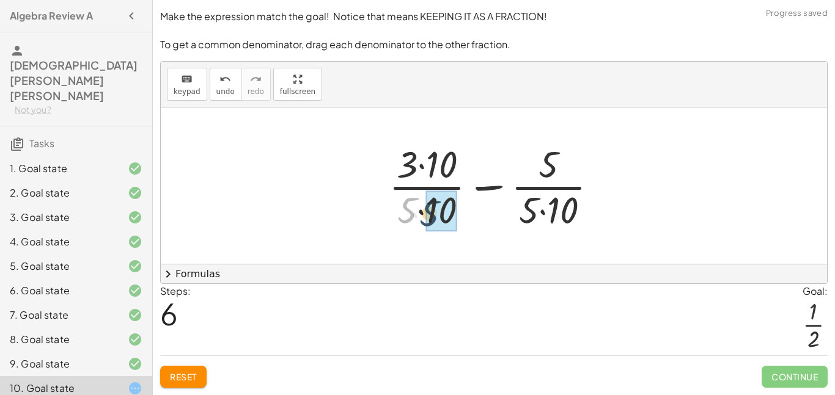
drag, startPoint x: 408, startPoint y: 210, endPoint x: 433, endPoint y: 213, distance: 25.2
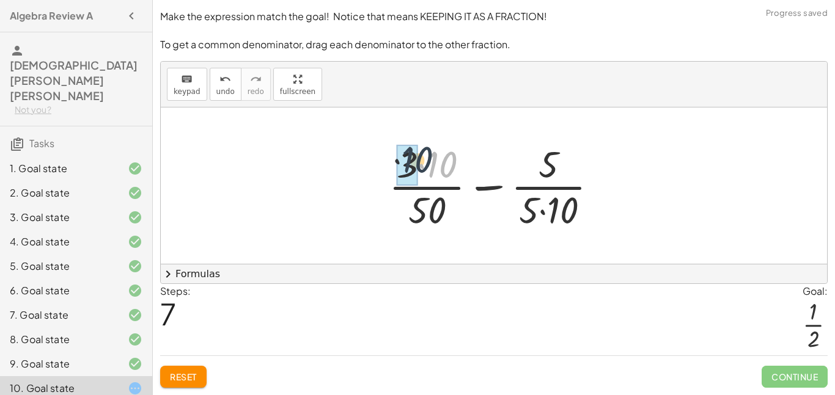
drag, startPoint x: 431, startPoint y: 170, endPoint x: 403, endPoint y: 166, distance: 27.9
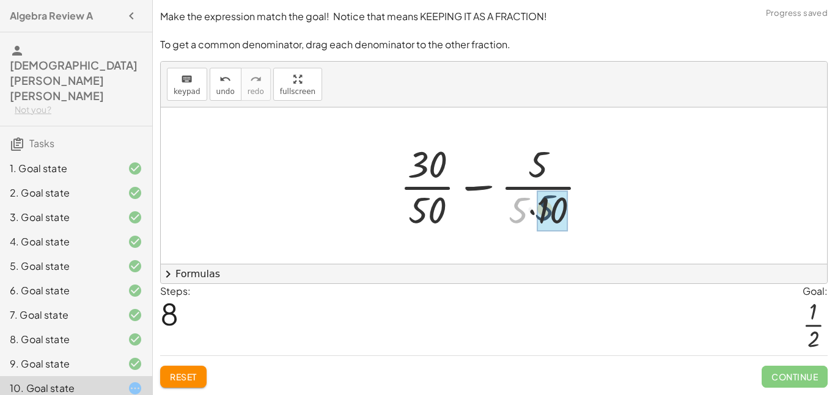
drag, startPoint x: 522, startPoint y: 202, endPoint x: 549, endPoint y: 200, distance: 27.0
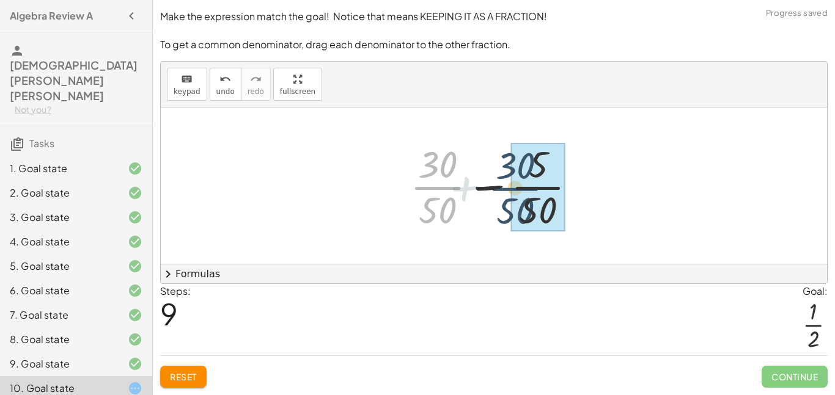
drag, startPoint x: 452, startPoint y: 188, endPoint x: 535, endPoint y: 189, distance: 82.5
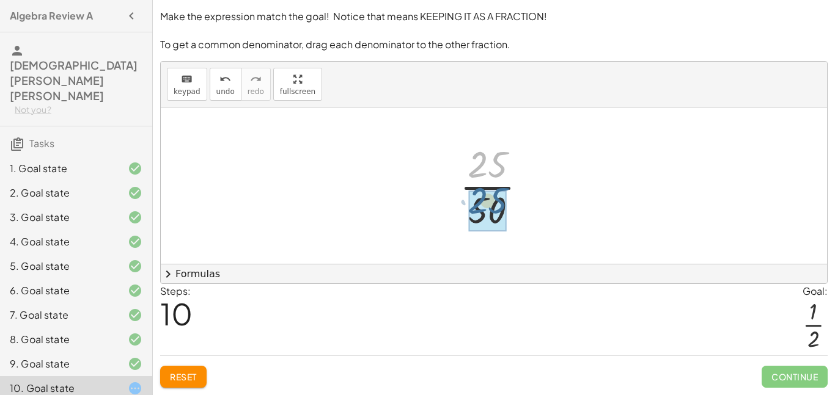
drag, startPoint x: 502, startPoint y: 189, endPoint x: 500, endPoint y: 210, distance: 20.8
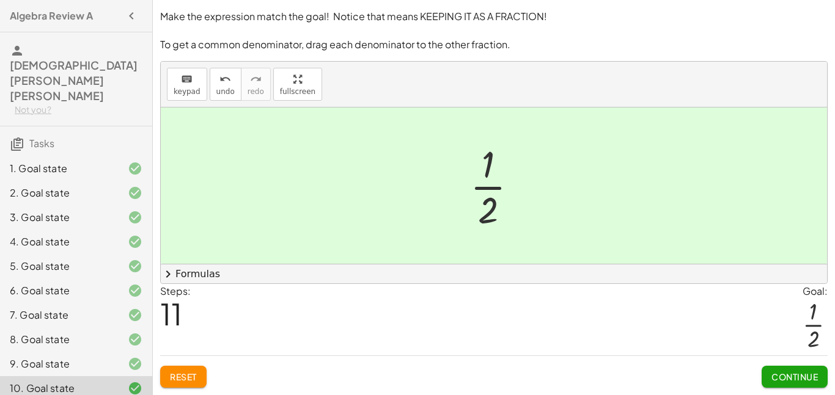
click at [793, 376] on span "Continue" at bounding box center [794, 377] width 46 height 11
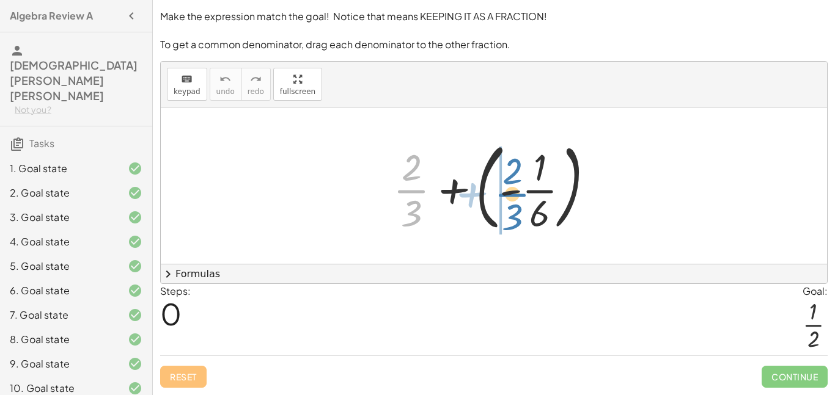
drag, startPoint x: 417, startPoint y: 190, endPoint x: 516, endPoint y: 194, distance: 99.1
click at [516, 194] on div at bounding box center [498, 185] width 223 height 101
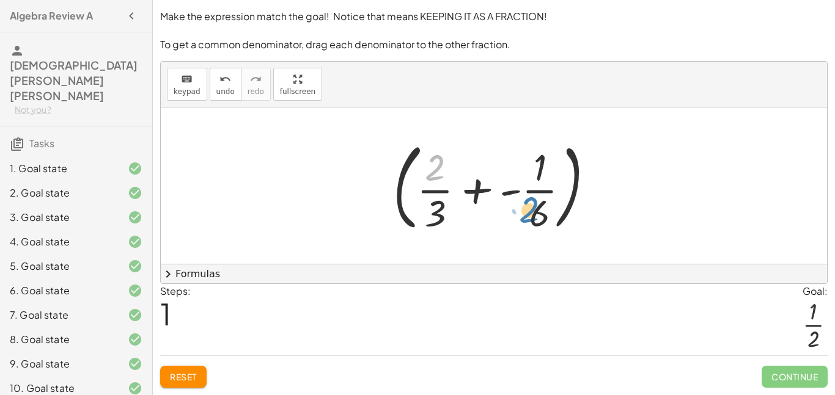
drag, startPoint x: 435, startPoint y: 174, endPoint x: 529, endPoint y: 216, distance: 103.1
click at [529, 216] on div at bounding box center [498, 185] width 223 height 101
drag, startPoint x: 431, startPoint y: 172, endPoint x: 533, endPoint y: 218, distance: 111.9
click at [533, 218] on div at bounding box center [498, 185] width 223 height 101
drag, startPoint x: 436, startPoint y: 172, endPoint x: 560, endPoint y: 170, distance: 123.4
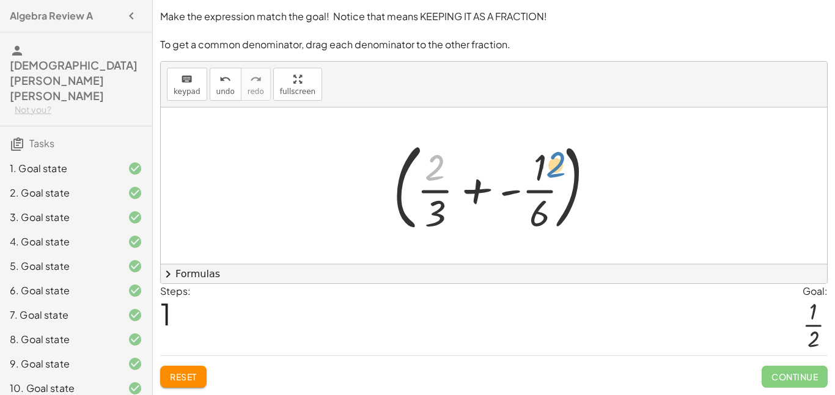
click at [560, 170] on div at bounding box center [498, 185] width 223 height 101
drag, startPoint x: 509, startPoint y: 218, endPoint x: 538, endPoint y: 218, distance: 29.3
click at [538, 218] on div at bounding box center [498, 185] width 223 height 101
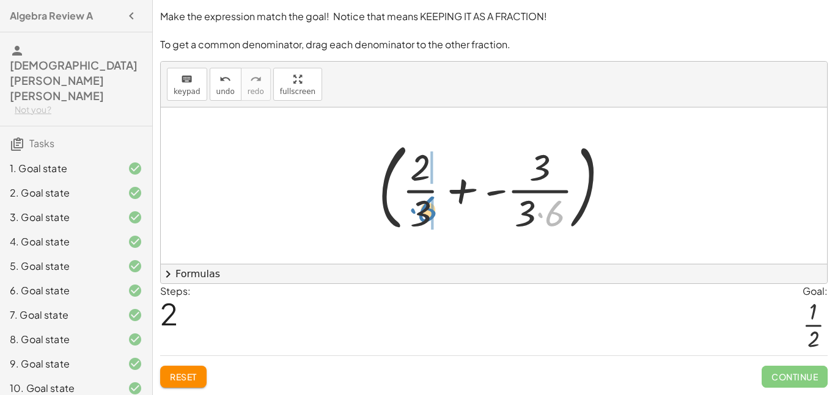
drag, startPoint x: 547, startPoint y: 214, endPoint x: 431, endPoint y: 210, distance: 116.2
click at [421, 211] on div at bounding box center [498, 185] width 253 height 101
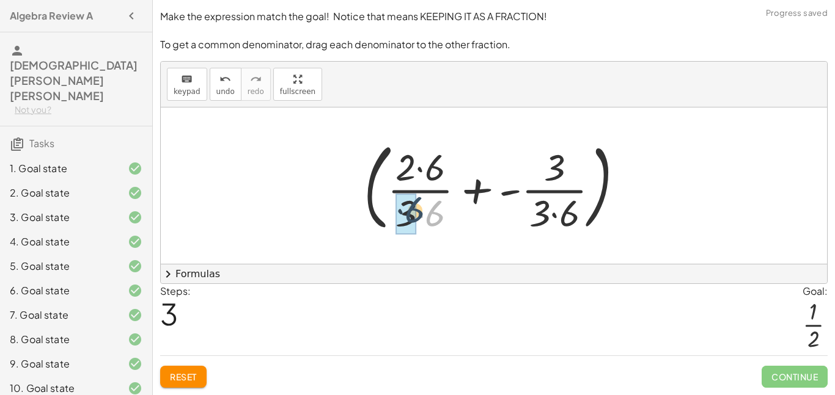
drag, startPoint x: 436, startPoint y: 214, endPoint x: 415, endPoint y: 211, distance: 21.7
drag, startPoint x: 429, startPoint y: 180, endPoint x: 404, endPoint y: 174, distance: 25.7
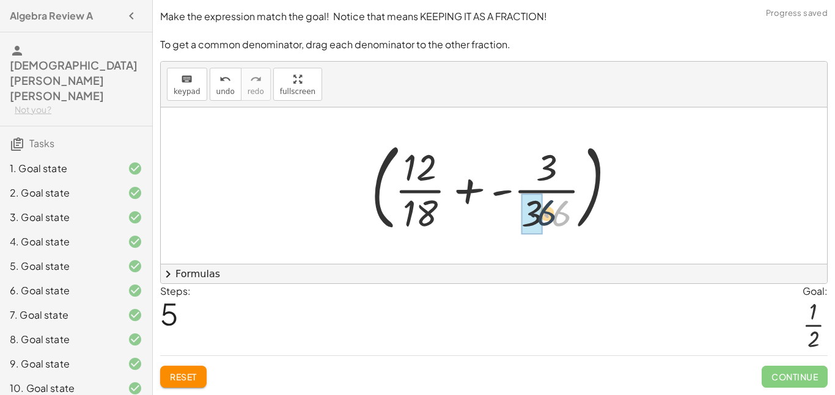
drag, startPoint x: 560, startPoint y: 210, endPoint x: 543, endPoint y: 209, distance: 17.1
click at [543, 209] on div at bounding box center [498, 185] width 266 height 101
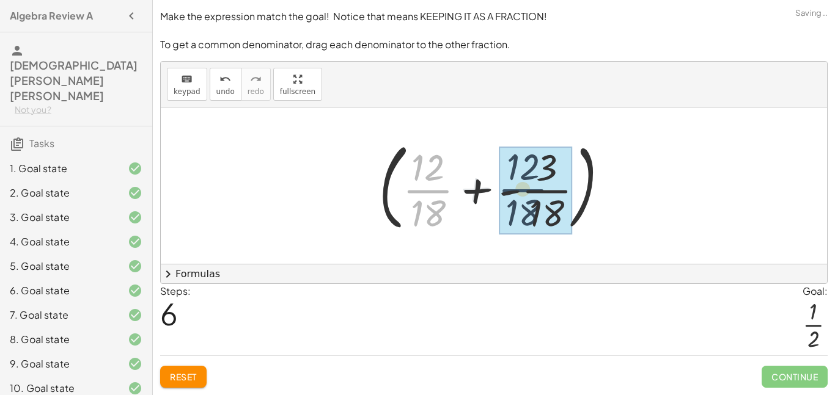
drag, startPoint x: 418, startPoint y: 192, endPoint x: 521, endPoint y: 191, distance: 102.7
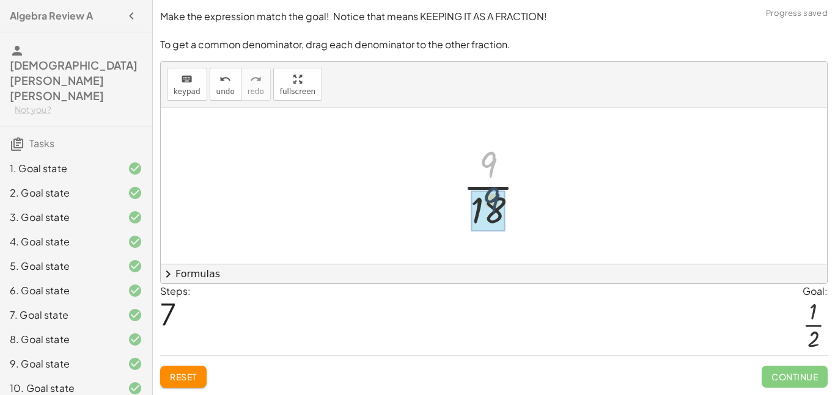
drag, startPoint x: 485, startPoint y: 173, endPoint x: 488, endPoint y: 210, distance: 36.8
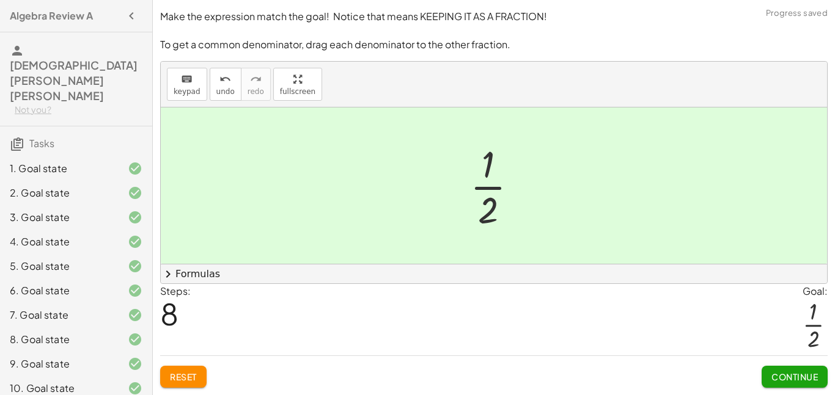
click at [774, 376] on span "Continue" at bounding box center [794, 377] width 46 height 11
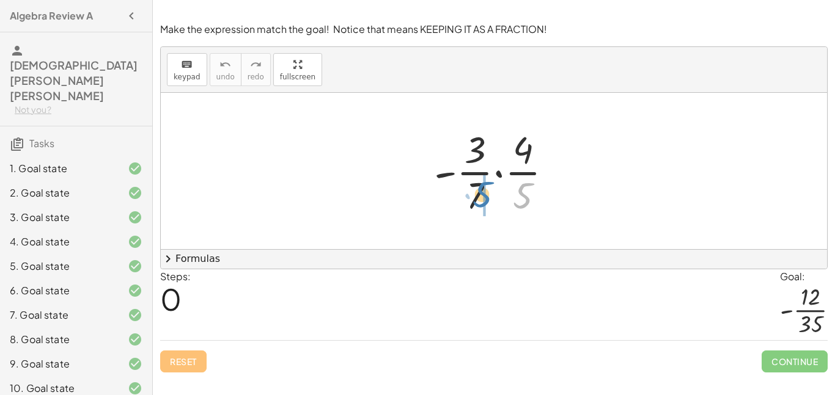
drag, startPoint x: 523, startPoint y: 195, endPoint x: 483, endPoint y: 194, distance: 40.4
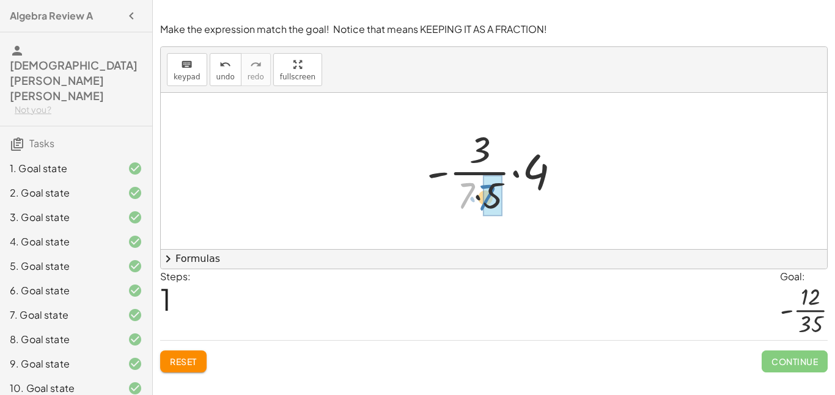
drag, startPoint x: 466, startPoint y: 198, endPoint x: 486, endPoint y: 200, distance: 19.6
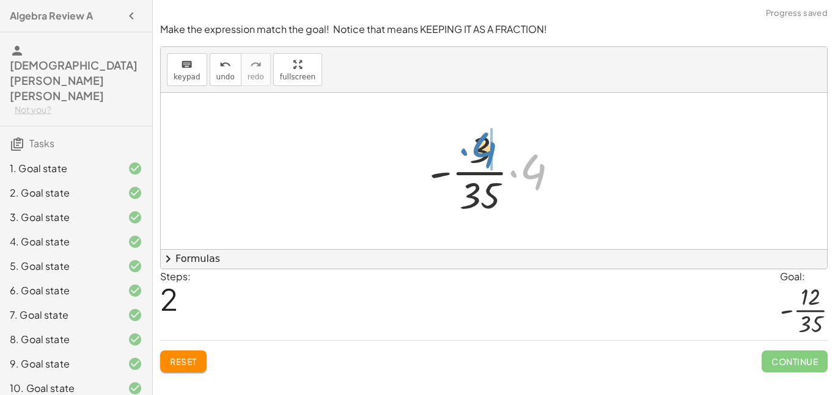
drag, startPoint x: 527, startPoint y: 176, endPoint x: 477, endPoint y: 154, distance: 54.7
click at [477, 154] on div at bounding box center [498, 171] width 151 height 94
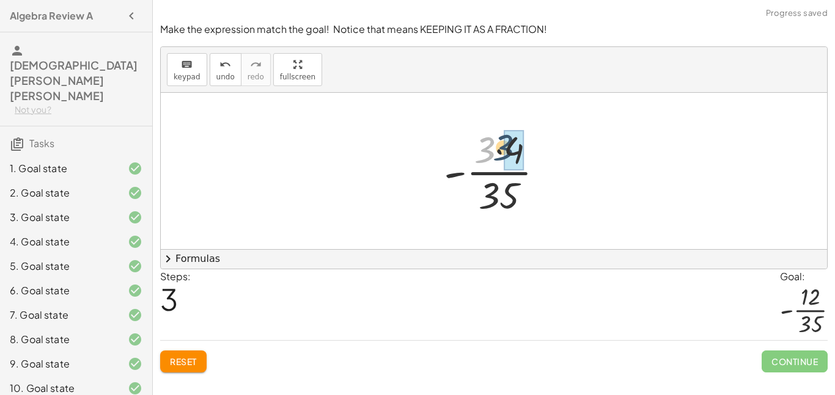
drag, startPoint x: 483, startPoint y: 156, endPoint x: 507, endPoint y: 153, distance: 23.4
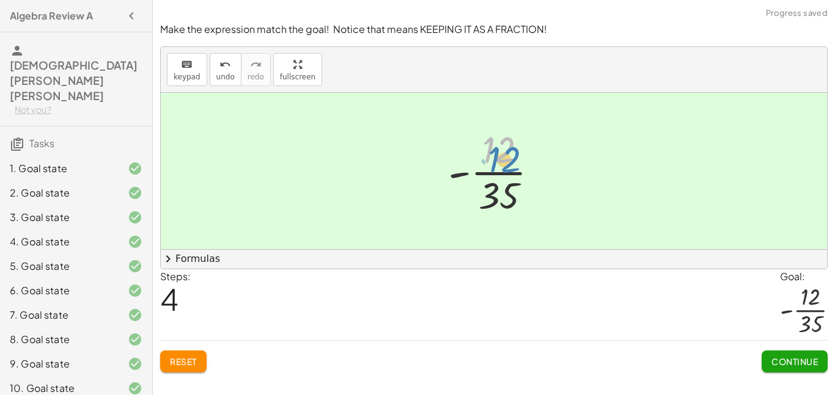
drag, startPoint x: 496, startPoint y: 161, endPoint x: 501, endPoint y: 168, distance: 9.2
click at [501, 168] on div at bounding box center [498, 171] width 112 height 94
click at [807, 368] on button "Continue" at bounding box center [794, 362] width 66 height 22
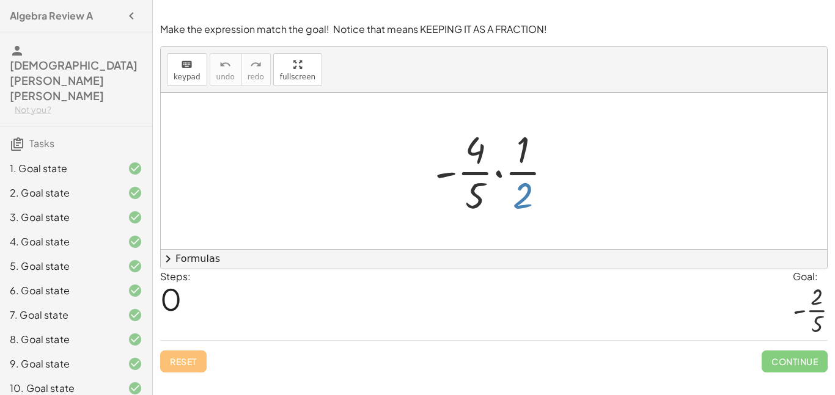
click at [522, 197] on div at bounding box center [498, 171] width 140 height 94
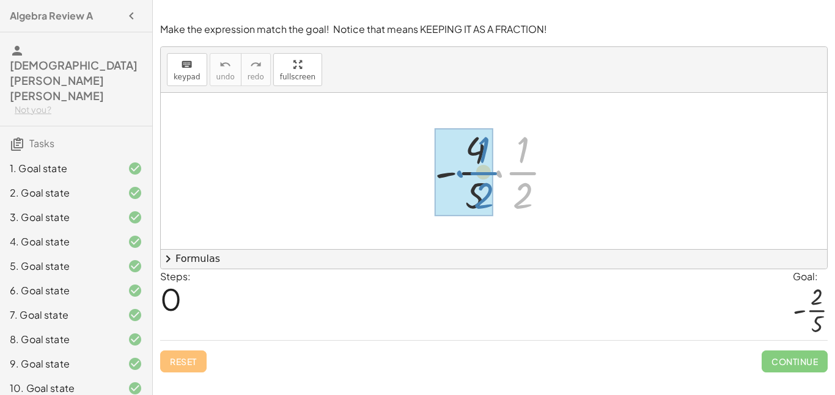
drag, startPoint x: 525, startPoint y: 161, endPoint x: 485, endPoint y: 161, distance: 39.7
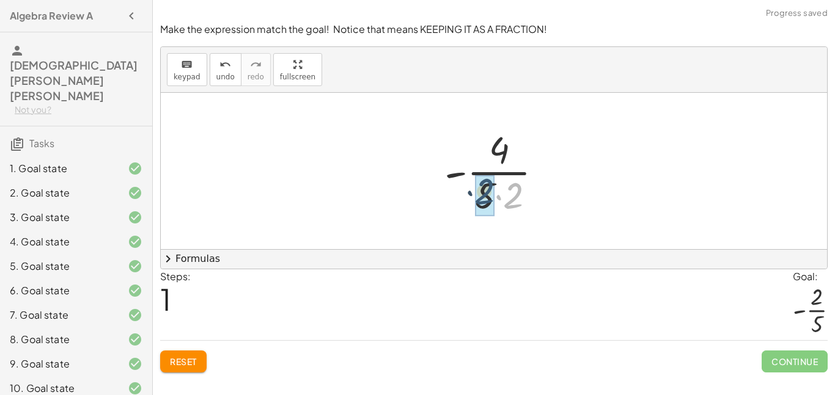
drag, startPoint x: 516, startPoint y: 192, endPoint x: 484, endPoint y: 188, distance: 32.1
drag, startPoint x: 500, startPoint y: 156, endPoint x: 497, endPoint y: 189, distance: 33.7
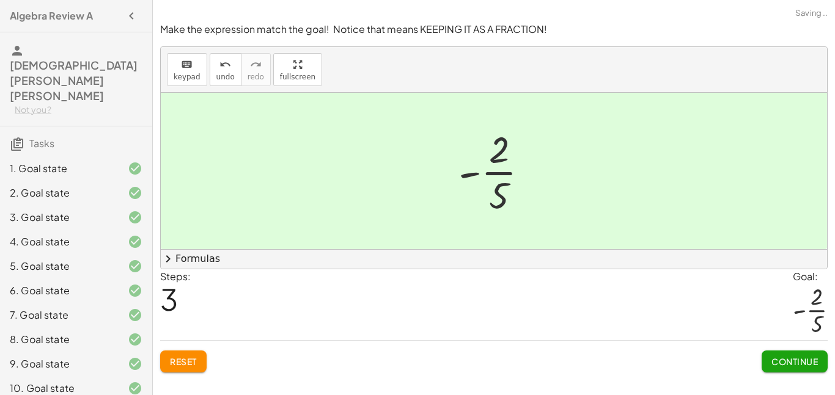
click at [817, 358] on span "Continue" at bounding box center [794, 361] width 46 height 11
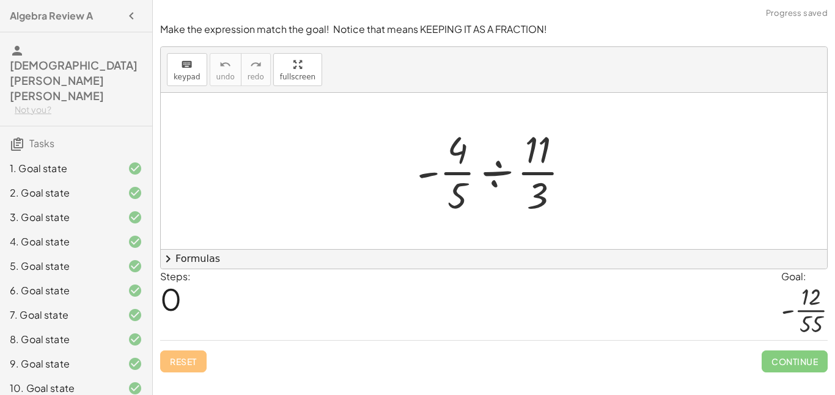
click at [499, 174] on div at bounding box center [498, 171] width 175 height 94
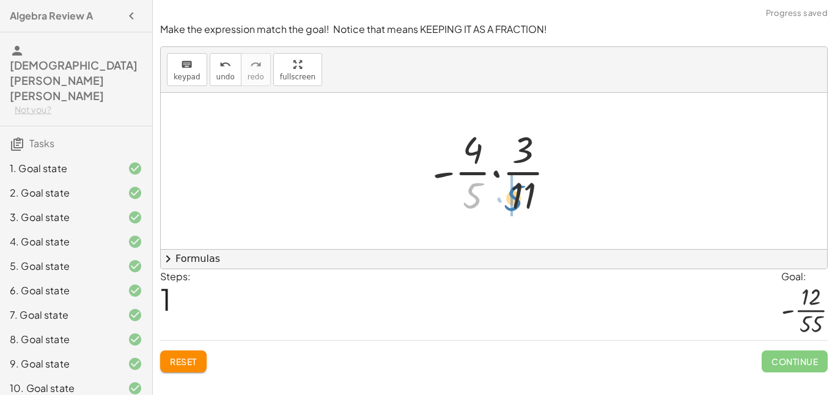
drag, startPoint x: 475, startPoint y: 185, endPoint x: 516, endPoint y: 188, distance: 41.6
click at [516, 188] on div at bounding box center [498, 171] width 145 height 94
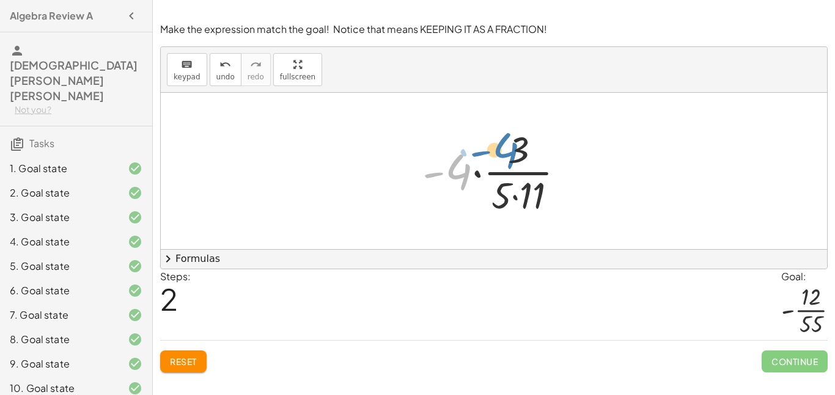
drag, startPoint x: 464, startPoint y: 175, endPoint x: 511, endPoint y: 155, distance: 51.4
click at [511, 155] on div at bounding box center [498, 171] width 164 height 94
drag, startPoint x: 502, startPoint y: 189, endPoint x: 523, endPoint y: 191, distance: 21.4
drag, startPoint x: 472, startPoint y: 172, endPoint x: 527, endPoint y: 141, distance: 62.7
click at [527, 141] on div at bounding box center [498, 171] width 150 height 94
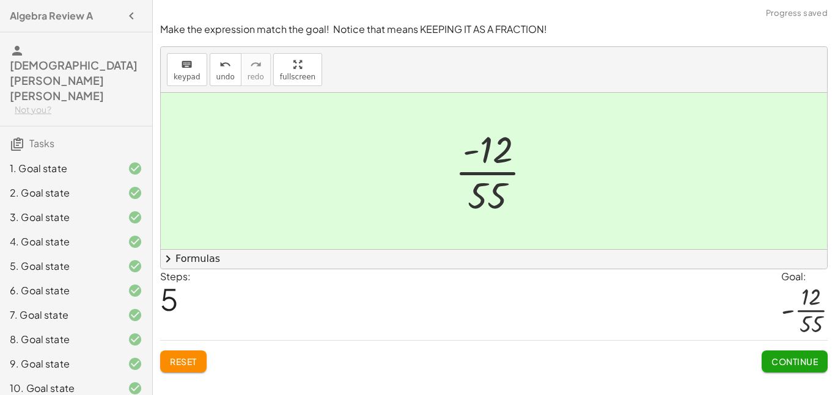
click at [814, 367] on span "Continue" at bounding box center [794, 361] width 46 height 11
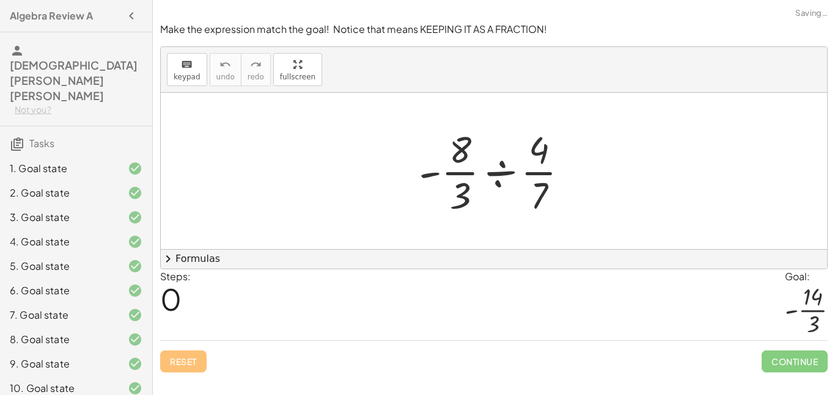
click at [496, 174] on div at bounding box center [498, 171] width 172 height 94
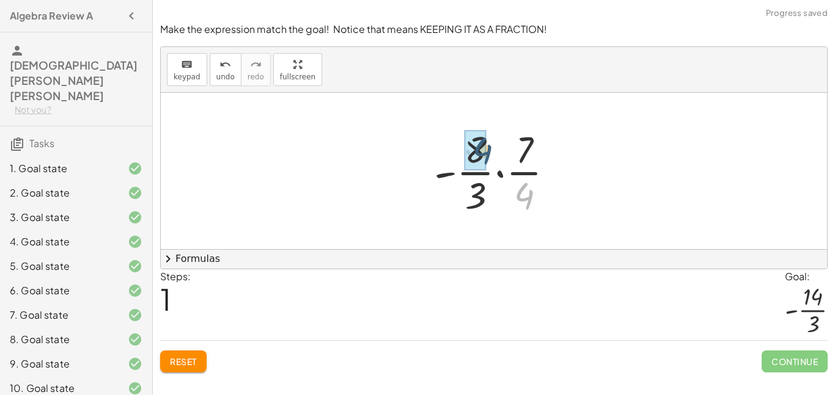
drag, startPoint x: 518, startPoint y: 196, endPoint x: 470, endPoint y: 150, distance: 66.6
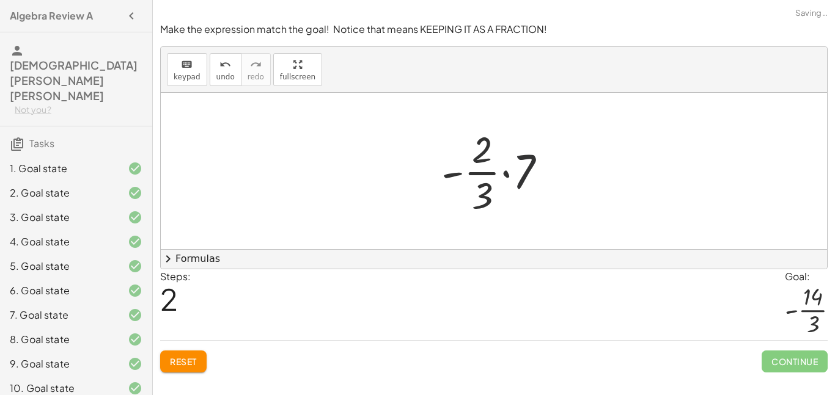
drag, startPoint x: 519, startPoint y: 169, endPoint x: 492, endPoint y: 196, distance: 37.6
click at [492, 196] on div at bounding box center [498, 171] width 127 height 94
drag, startPoint x: 519, startPoint y: 180, endPoint x: 483, endPoint y: 205, distance: 44.1
click at [483, 205] on div at bounding box center [498, 171] width 127 height 94
drag, startPoint x: 524, startPoint y: 172, endPoint x: 484, endPoint y: 145, distance: 48.5
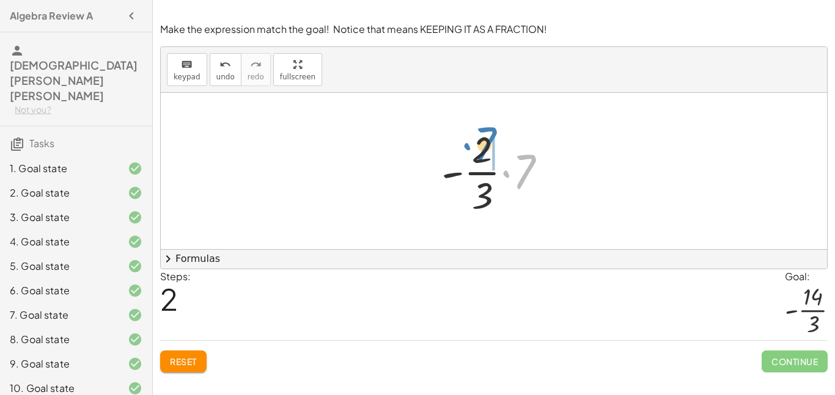
click at [484, 145] on div at bounding box center [498, 171] width 127 height 94
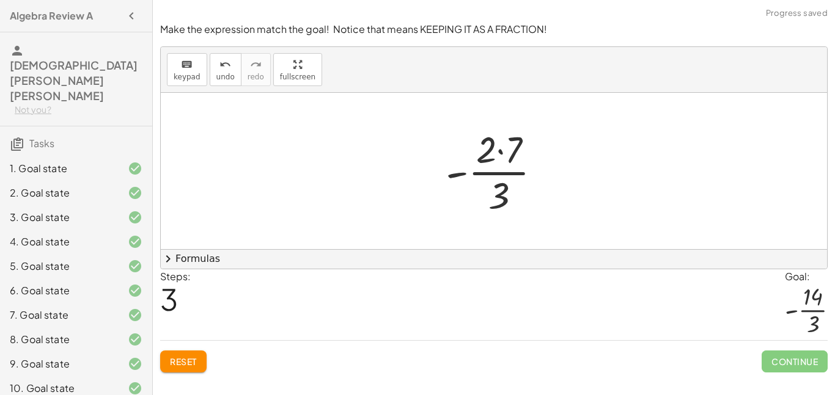
click at [482, 151] on div at bounding box center [498, 171] width 118 height 94
click at [503, 153] on div at bounding box center [498, 171] width 118 height 94
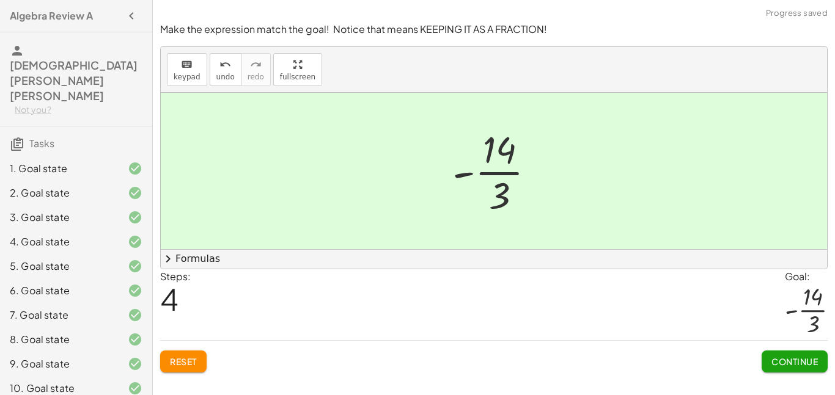
click at [787, 356] on span "Continue" at bounding box center [794, 361] width 46 height 11
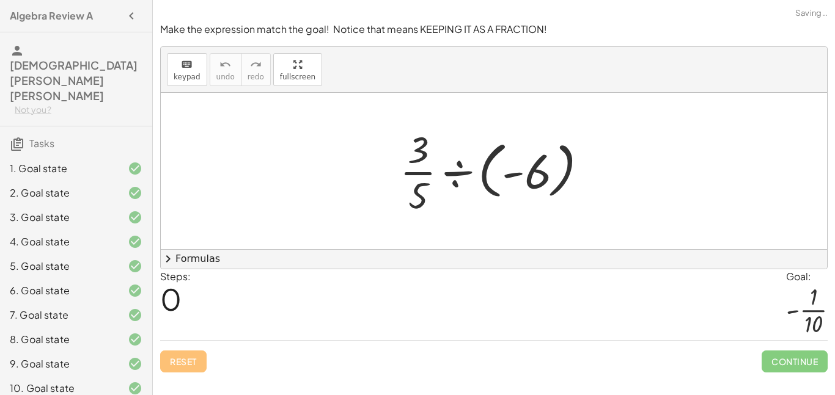
click at [458, 172] on div at bounding box center [499, 171] width 210 height 94
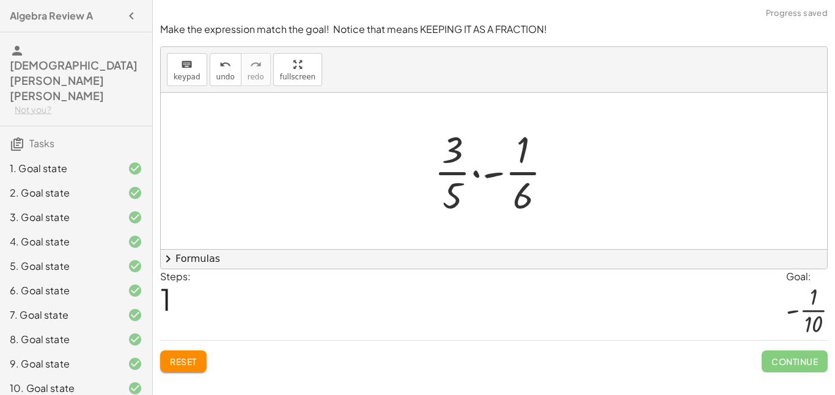
click at [475, 175] on div at bounding box center [498, 171] width 141 height 94
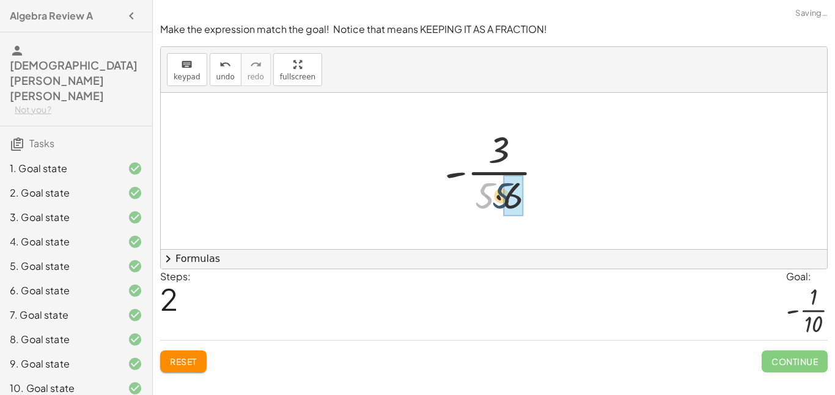
drag, startPoint x: 488, startPoint y: 194, endPoint x: 510, endPoint y: 196, distance: 21.5
drag, startPoint x: 498, startPoint y: 156, endPoint x: 496, endPoint y: 186, distance: 30.0
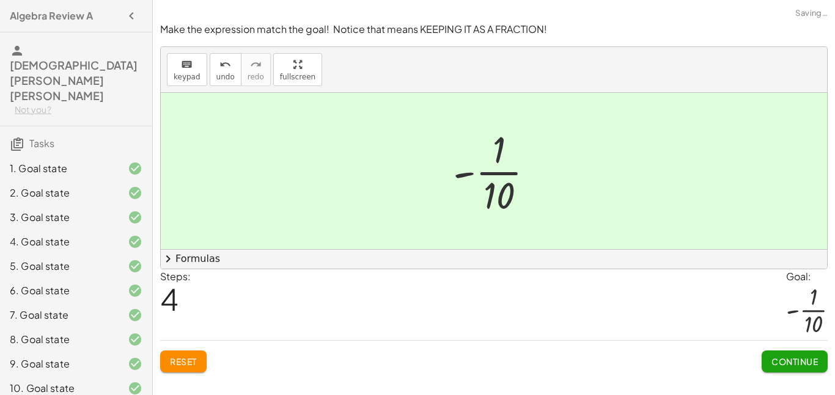
click at [815, 370] on button "Continue" at bounding box center [794, 362] width 66 height 22
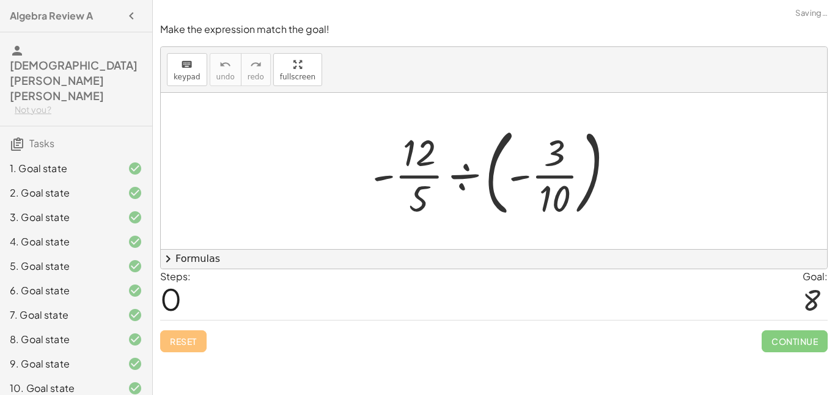
click at [808, 367] on div "Make the expression match the goal! keyboard keypad undo undo redo redo fullscr…" at bounding box center [494, 197] width 682 height 395
click at [469, 177] on div at bounding box center [498, 170] width 264 height 101
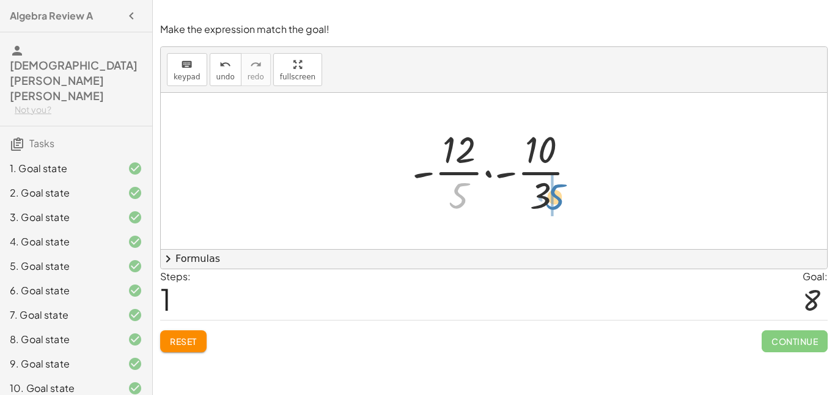
drag, startPoint x: 463, startPoint y: 196, endPoint x: 559, endPoint y: 197, distance: 95.9
click at [559, 197] on div at bounding box center [499, 171] width 186 height 94
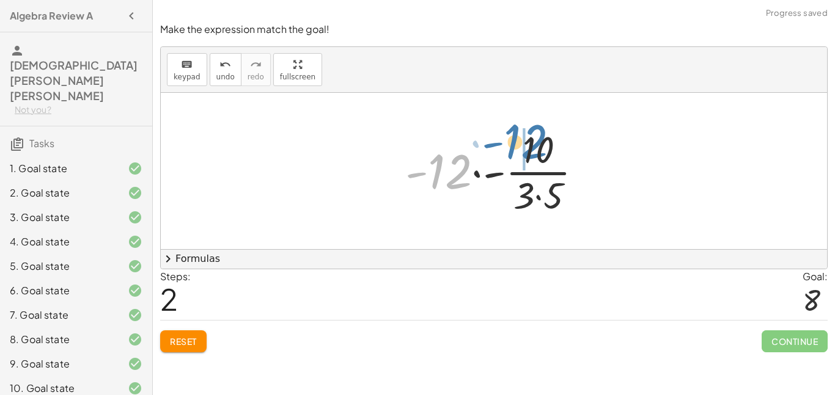
drag, startPoint x: 456, startPoint y: 175, endPoint x: 533, endPoint y: 150, distance: 80.4
click at [533, 150] on div at bounding box center [498, 171] width 199 height 94
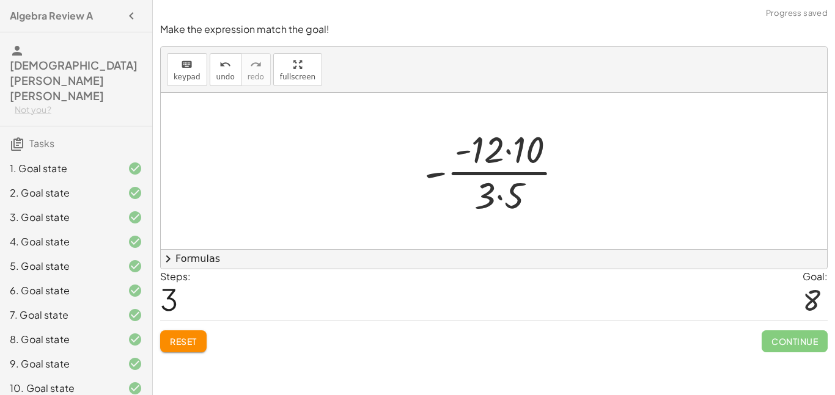
click at [506, 154] on div at bounding box center [498, 171] width 161 height 94
click at [499, 197] on div at bounding box center [498, 171] width 140 height 94
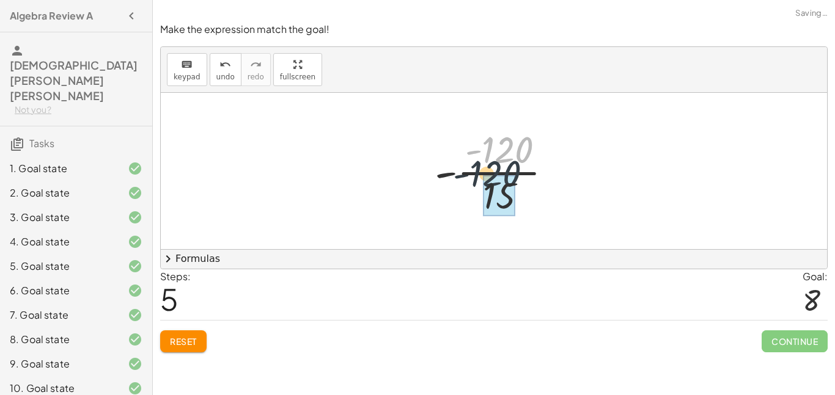
drag, startPoint x: 516, startPoint y: 167, endPoint x: 504, endPoint y: 190, distance: 26.2
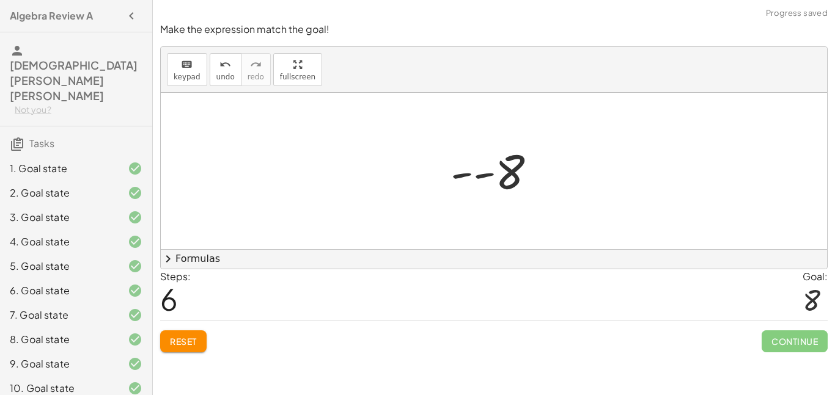
click at [465, 178] on div at bounding box center [498, 171] width 108 height 60
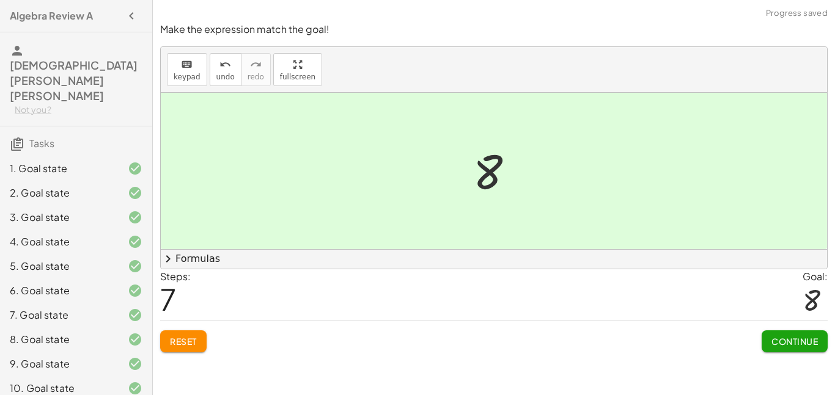
click at [785, 332] on button "Continue" at bounding box center [794, 342] width 66 height 22
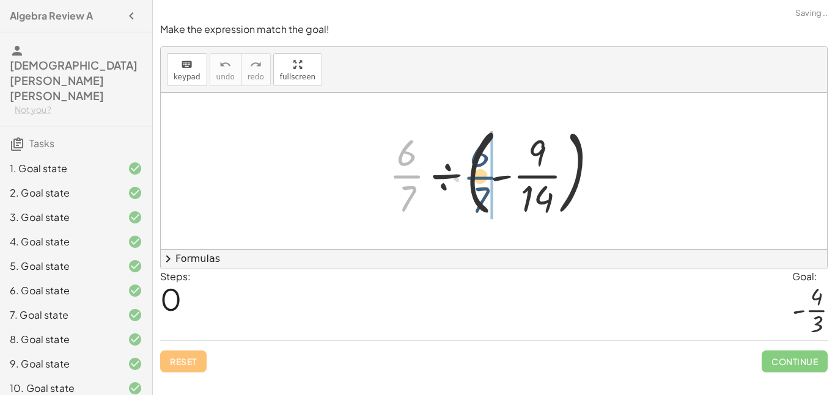
drag, startPoint x: 406, startPoint y: 176, endPoint x: 480, endPoint y: 177, distance: 74.6
click at [480, 177] on div at bounding box center [498, 170] width 231 height 101
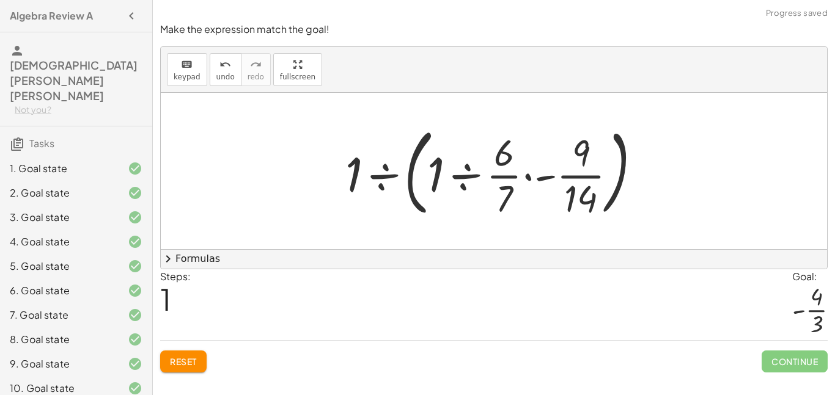
click at [398, 177] on div at bounding box center [498, 170] width 318 height 101
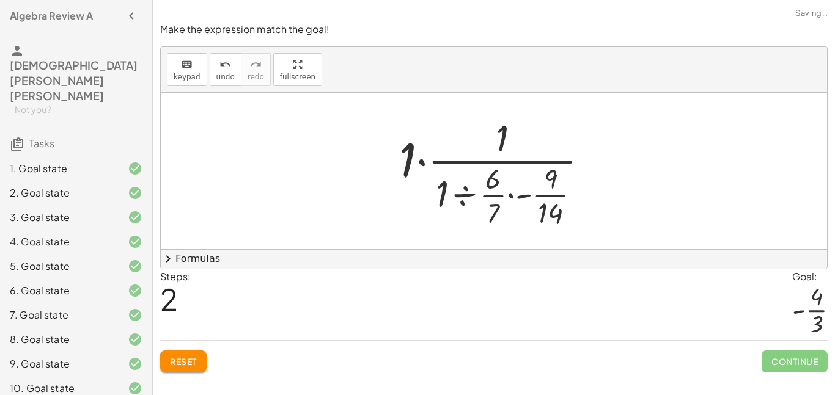
click at [423, 166] on div at bounding box center [498, 171] width 211 height 118
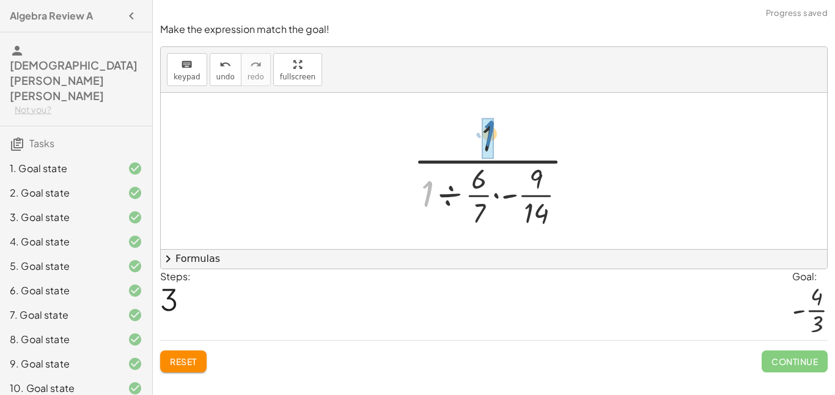
drag, startPoint x: 428, startPoint y: 191, endPoint x: 489, endPoint y: 131, distance: 86.4
click at [493, 194] on div at bounding box center [498, 171] width 183 height 118
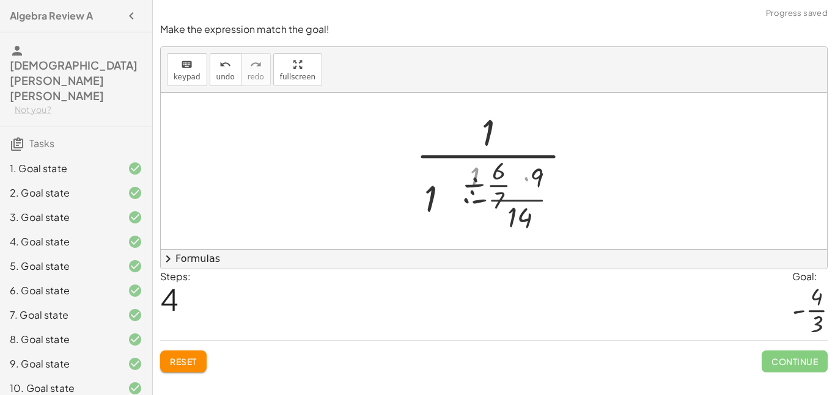
click at [494, 195] on div at bounding box center [498, 171] width 173 height 136
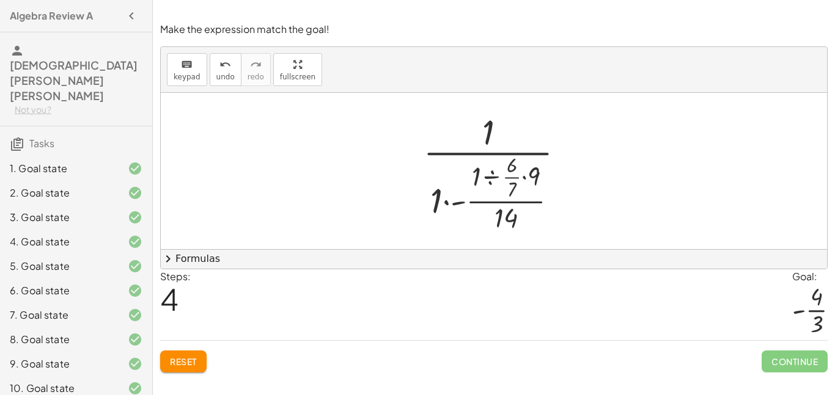
click at [174, 357] on span "Reset" at bounding box center [183, 361] width 27 height 11
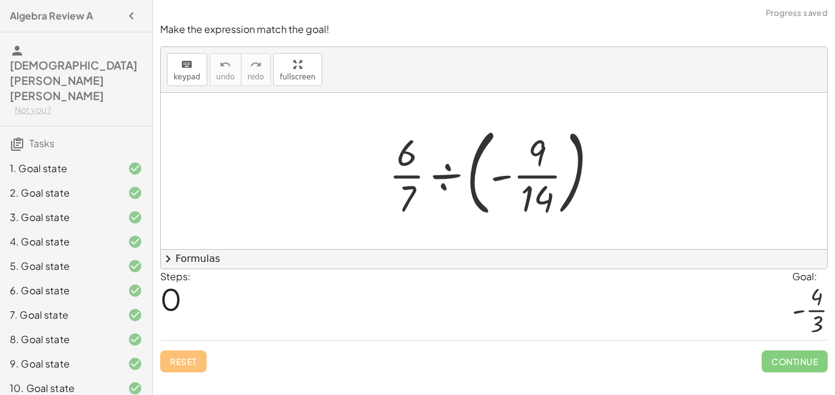
click at [447, 174] on div at bounding box center [498, 170] width 231 height 101
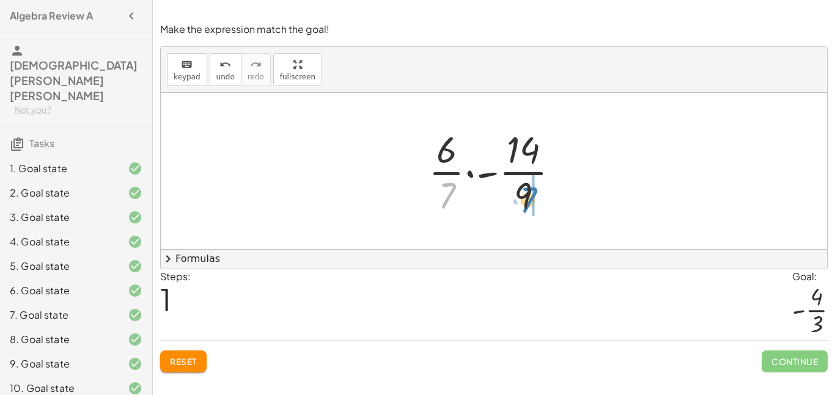
drag, startPoint x: 450, startPoint y: 194, endPoint x: 532, endPoint y: 199, distance: 81.4
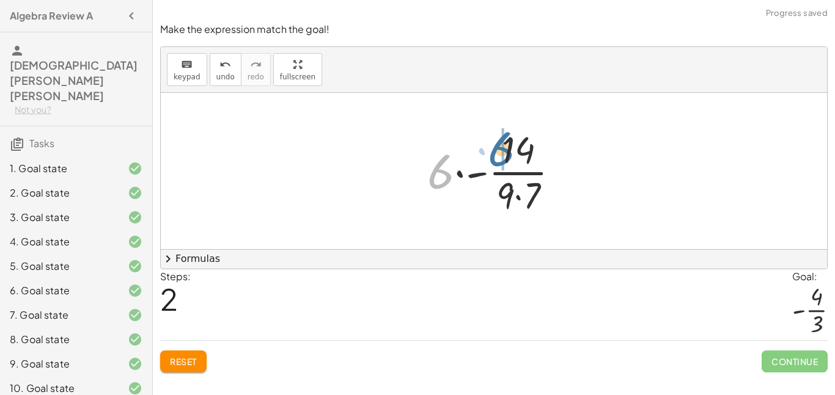
drag, startPoint x: 445, startPoint y: 177, endPoint x: 507, endPoint y: 154, distance: 65.7
click at [507, 154] on div at bounding box center [498, 171] width 154 height 94
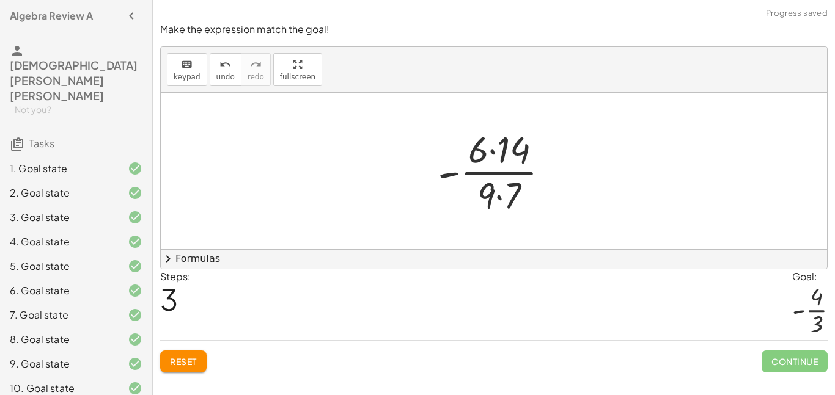
click at [493, 152] on div at bounding box center [498, 171] width 134 height 94
click at [500, 196] on div at bounding box center [498, 171] width 115 height 94
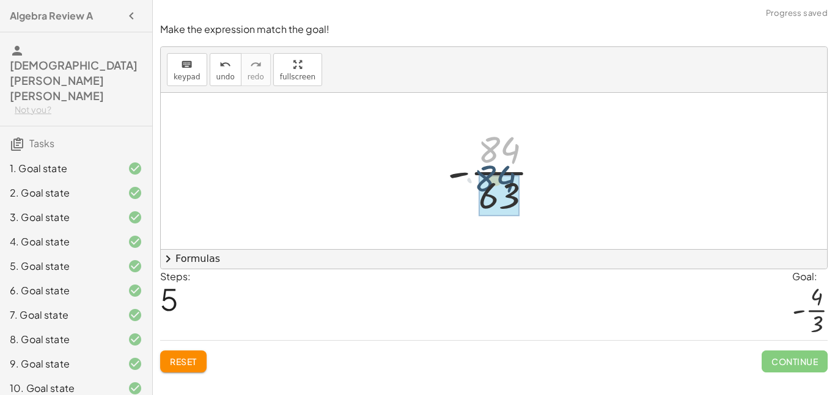
drag, startPoint x: 494, startPoint y: 156, endPoint x: 489, endPoint y: 186, distance: 30.2
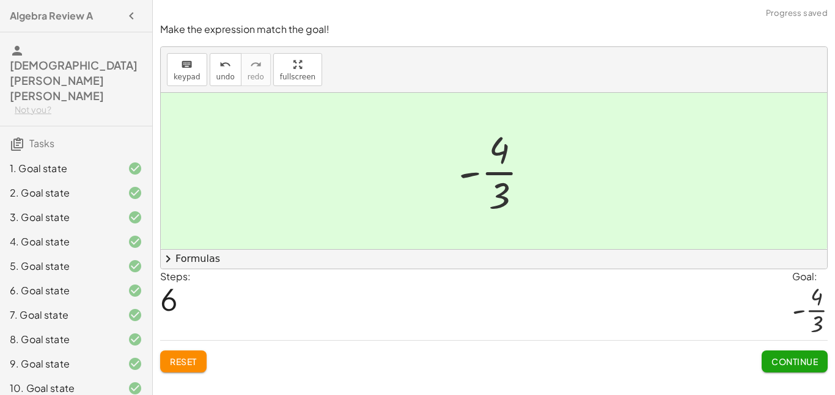
click at [784, 362] on span "Continue" at bounding box center [794, 361] width 46 height 11
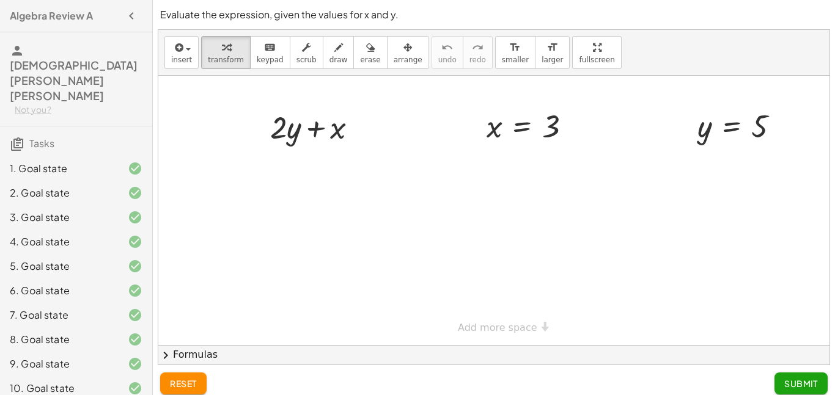
click at [134, 22] on icon "button" at bounding box center [131, 16] width 15 height 15
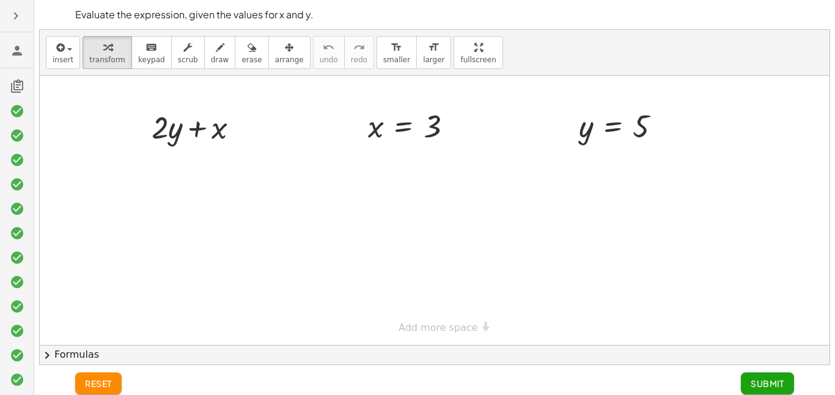
click at [100, 241] on div at bounding box center [435, 210] width 790 height 269
click at [56, 46] on icon "button" at bounding box center [59, 47] width 11 height 15
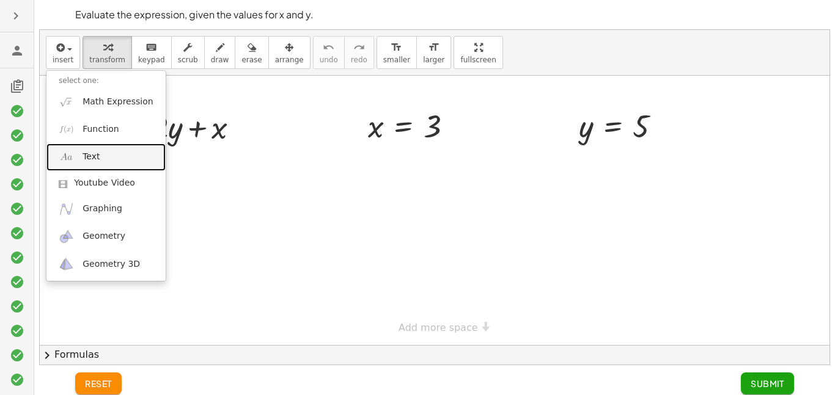
click at [104, 159] on link "Text" at bounding box center [105, 157] width 119 height 27
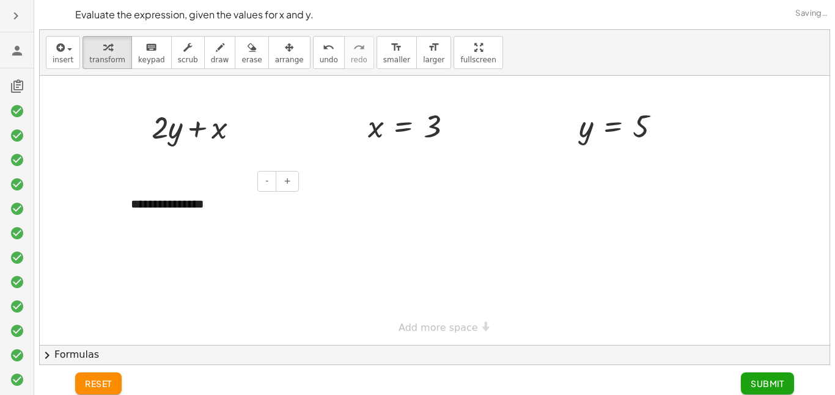
click at [209, 207] on div "**********" at bounding box center [210, 204] width 183 height 42
click at [285, 181] on span "+" at bounding box center [287, 181] width 7 height 10
click at [170, 202] on div "*****" at bounding box center [210, 204] width 183 height 42
click at [161, 204] on div "*****" at bounding box center [210, 204] width 183 height 42
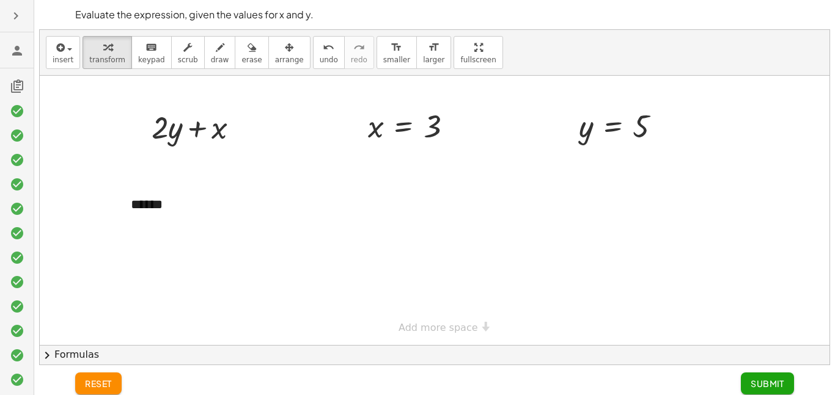
click at [334, 238] on div at bounding box center [435, 210] width 790 height 269
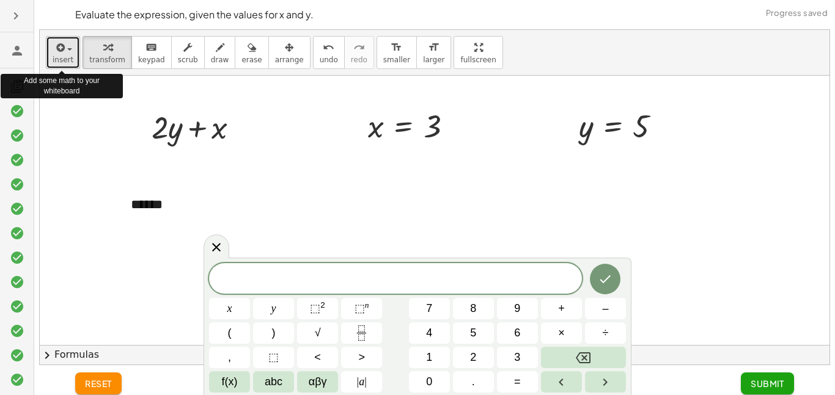
click at [59, 48] on icon "button" at bounding box center [59, 47] width 11 height 15
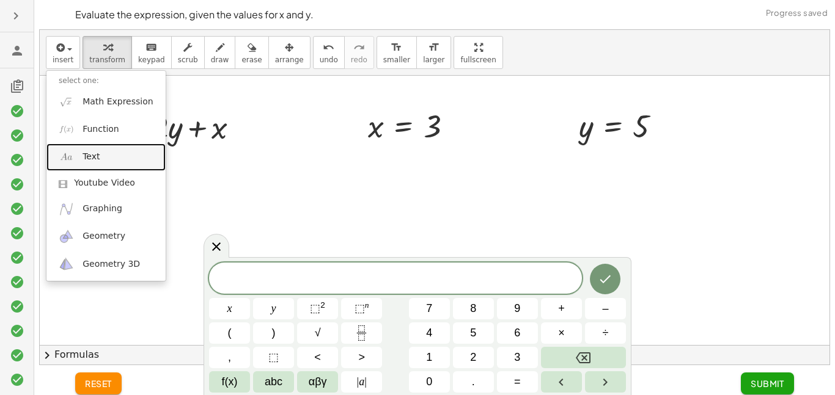
click at [101, 158] on link "Text" at bounding box center [105, 157] width 119 height 27
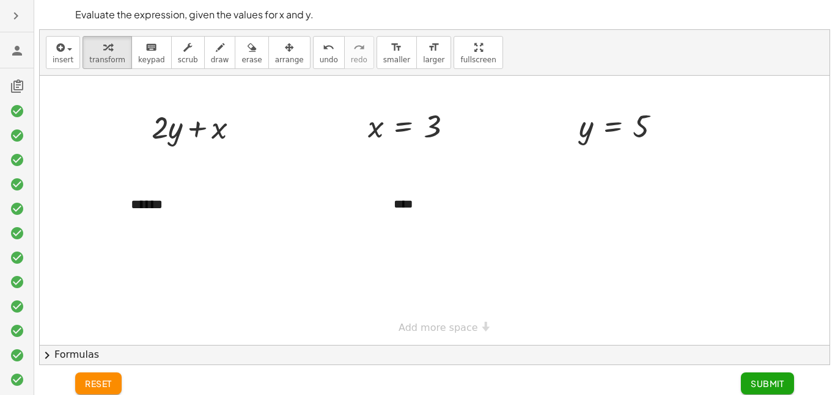
click at [608, 213] on div at bounding box center [435, 210] width 790 height 269
click at [608, 210] on div at bounding box center [435, 210] width 790 height 269
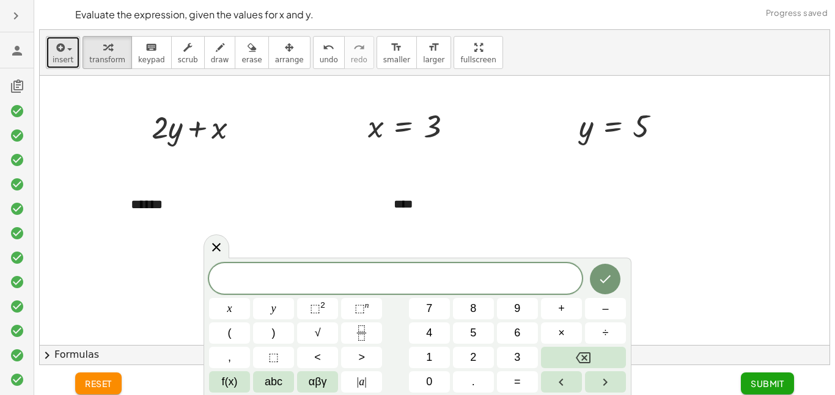
click at [57, 49] on icon "button" at bounding box center [59, 47] width 11 height 15
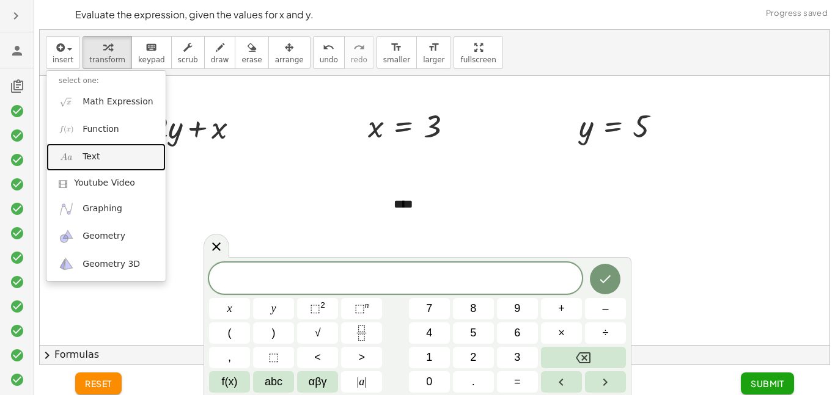
click at [90, 153] on span "Text" at bounding box center [90, 157] width 17 height 12
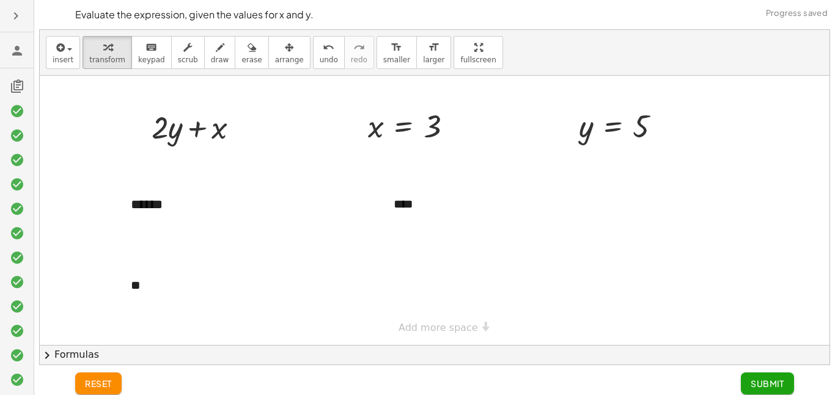
click at [780, 387] on span "Submit" at bounding box center [767, 383] width 34 height 11
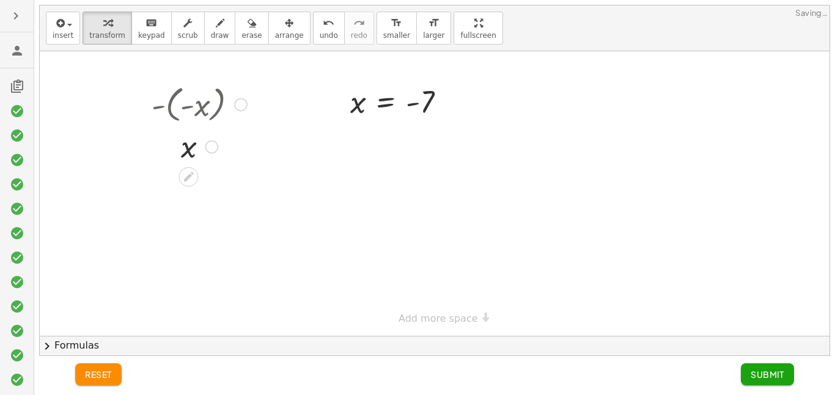
drag, startPoint x: 194, startPoint y: 106, endPoint x: 196, endPoint y: 130, distance: 23.9
click at [197, 106] on div at bounding box center [199, 103] width 108 height 45
click at [191, 150] on div at bounding box center [199, 146] width 108 height 40
drag, startPoint x: 427, startPoint y: 104, endPoint x: 192, endPoint y: 151, distance: 239.9
click at [771, 379] on span "Submit" at bounding box center [767, 374] width 34 height 11
